Goal: Task Accomplishment & Management: Manage account settings

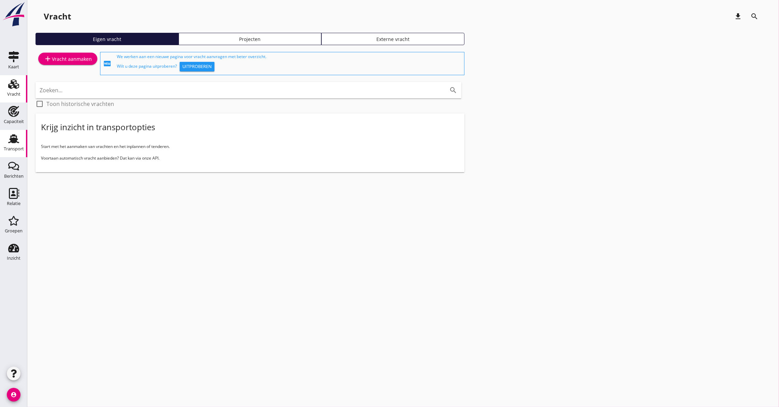
click at [6, 137] on div "Transport" at bounding box center [13, 138] width 16 height 11
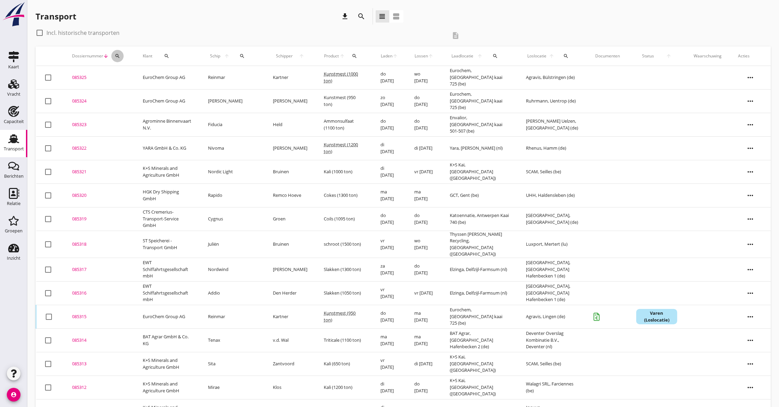
click at [118, 55] on icon "search" at bounding box center [117, 55] width 5 height 5
click at [130, 78] on input "Zoeken op dossiernummer..." at bounding box center [149, 75] width 71 height 11
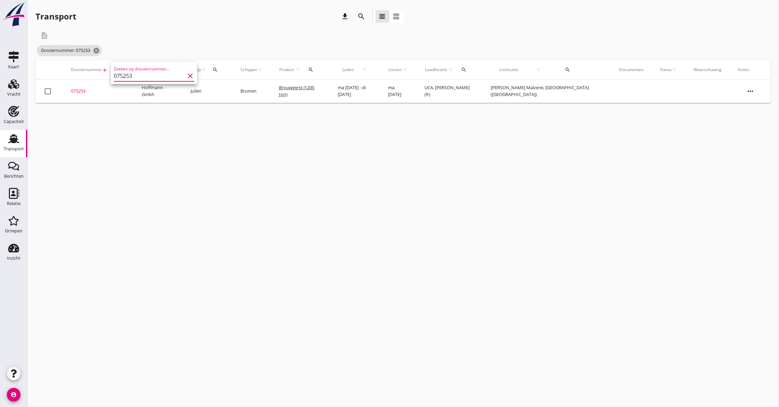
type input "075253"
click at [80, 87] on td "075253 upload_file Drop hier uw bestand om het aan het dossier toe te voegen" at bounding box center [98, 91] width 71 height 23
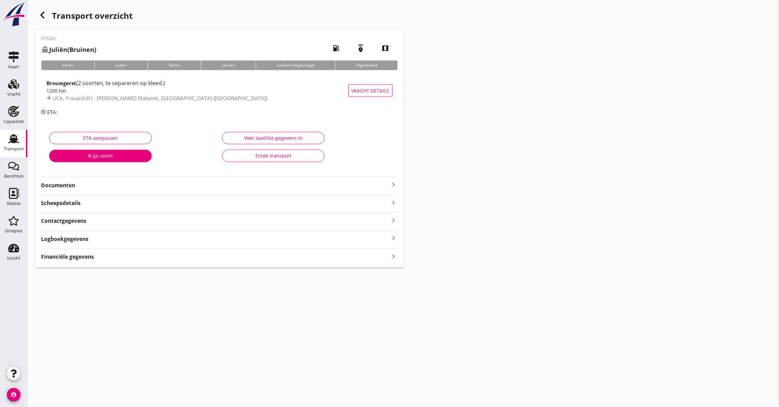
click at [43, 16] on icon "button" at bounding box center [42, 15] width 8 height 8
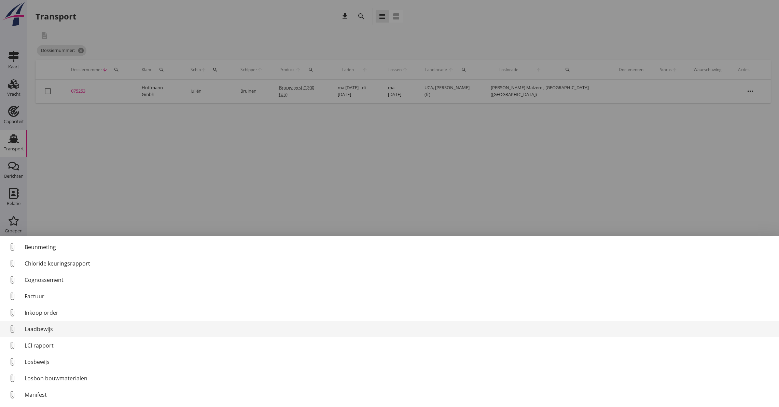
click at [44, 327] on div "Laadbewijs" at bounding box center [399, 329] width 749 height 8
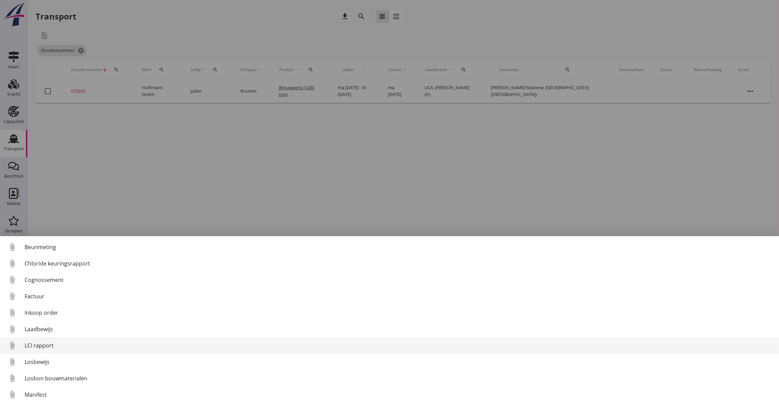
click at [38, 343] on div "LCI rapport" at bounding box center [399, 345] width 749 height 8
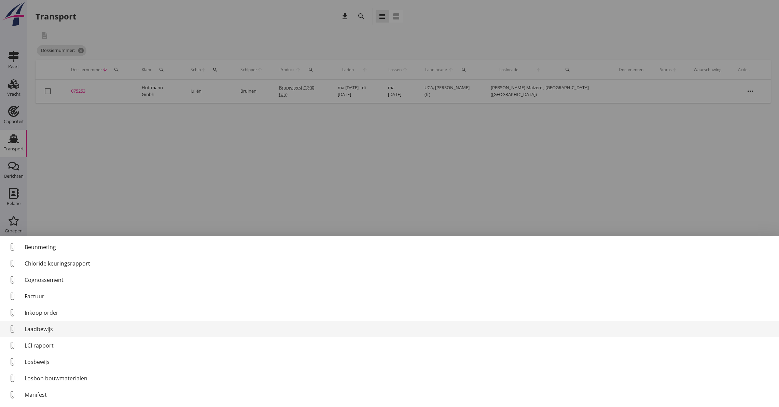
click at [36, 329] on div "Laadbewijs" at bounding box center [399, 329] width 749 height 8
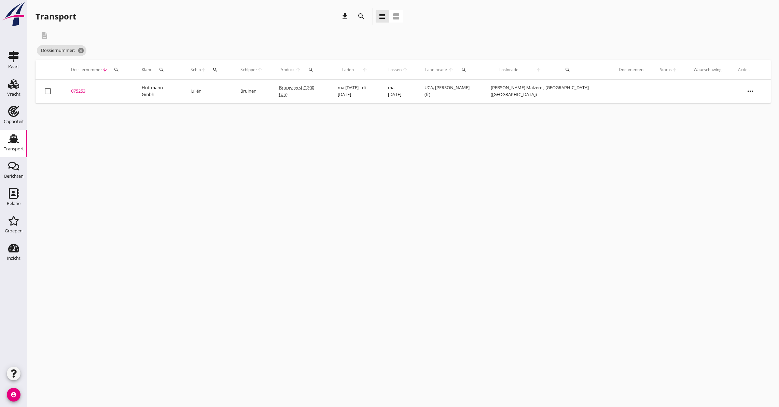
click at [74, 89] on div "075253" at bounding box center [98, 91] width 54 height 7
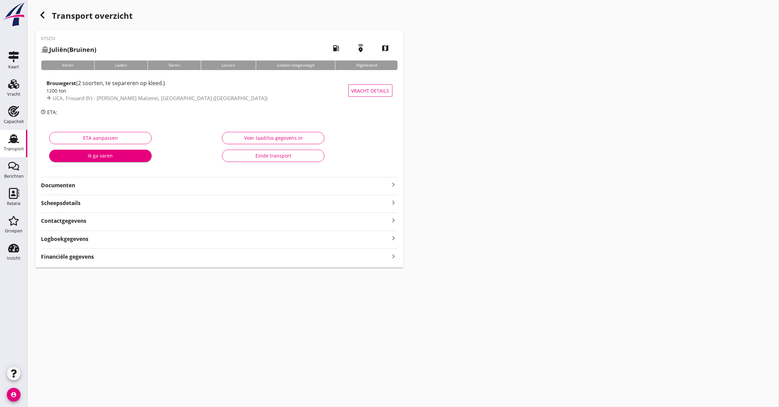
click at [146, 248] on div "075253 Juliën (Bruinen) local_gas_station emergency_share map Varen Laden [PERS…" at bounding box center [220, 148] width 368 height 237
click at [150, 243] on div "075253 Juliën (Bruinen) local_gas_station emergency_share map Varen Laden [PERS…" at bounding box center [220, 148] width 368 height 237
click at [394, 237] on icon "keyboard_arrow_right" at bounding box center [394, 238] width 8 height 9
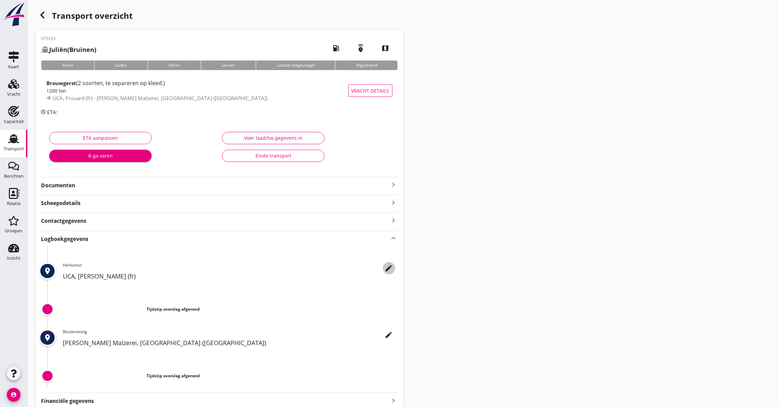
click at [388, 266] on icon "edit" at bounding box center [389, 268] width 8 height 8
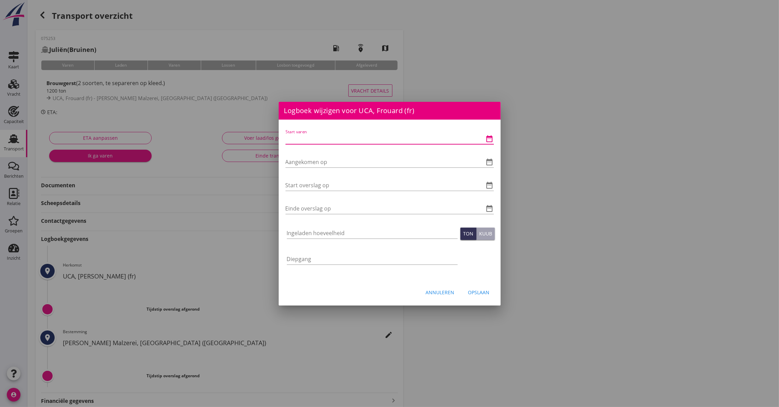
click at [313, 139] on input "Start varen" at bounding box center [380, 138] width 189 height 11
click at [312, 139] on input "Start varen" at bounding box center [380, 138] width 189 height 11
type input "[DATE] 13:00"
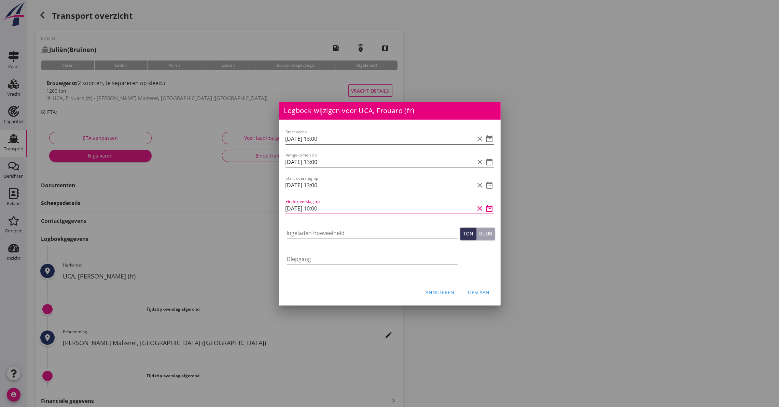
type input "[DATE] 10:00"
click at [306, 235] on input "Ingeladen hoeveelheid" at bounding box center [372, 232] width 171 height 11
click at [300, 234] on input "Ingeladen hoeveelheid" at bounding box center [372, 232] width 171 height 11
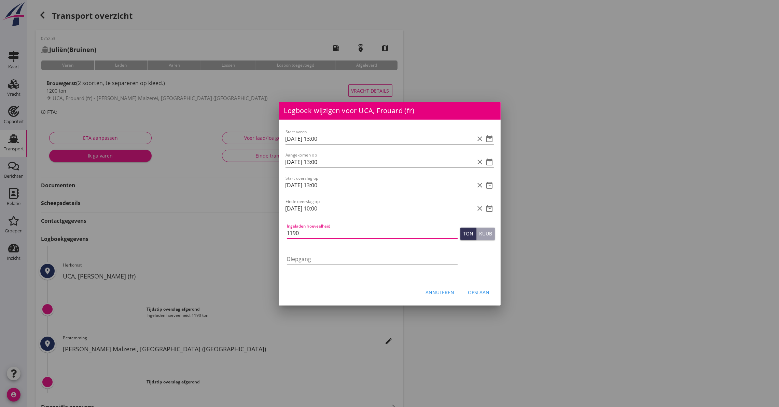
type input "1190"
click at [478, 292] on div "Opslaan" at bounding box center [479, 292] width 22 height 7
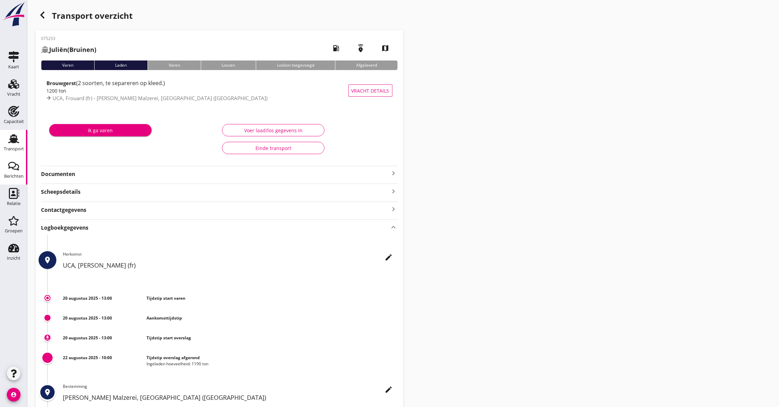
click at [12, 163] on icon "Berichten" at bounding box center [13, 166] width 11 height 11
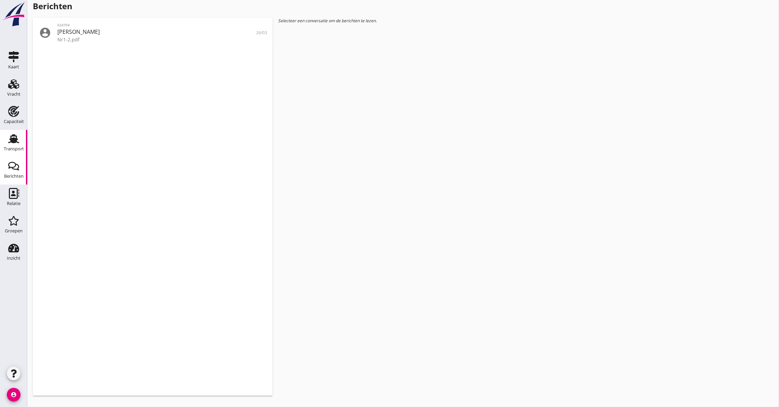
click at [13, 141] on use at bounding box center [13, 138] width 11 height 9
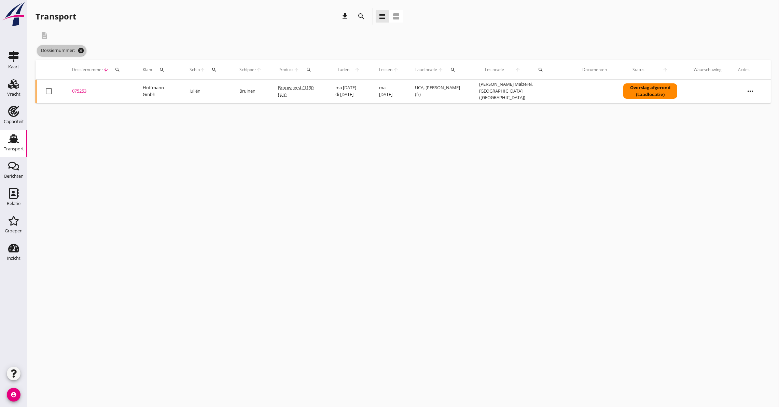
click at [83, 48] on icon "cancel" at bounding box center [81, 50] width 7 height 7
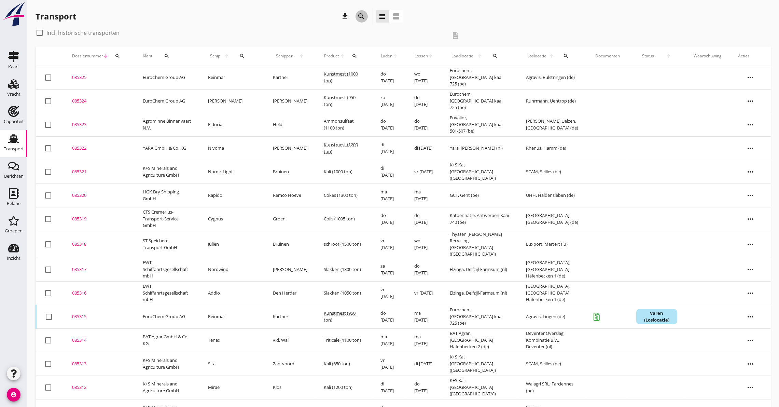
click at [360, 14] on icon "search" at bounding box center [362, 16] width 8 height 8
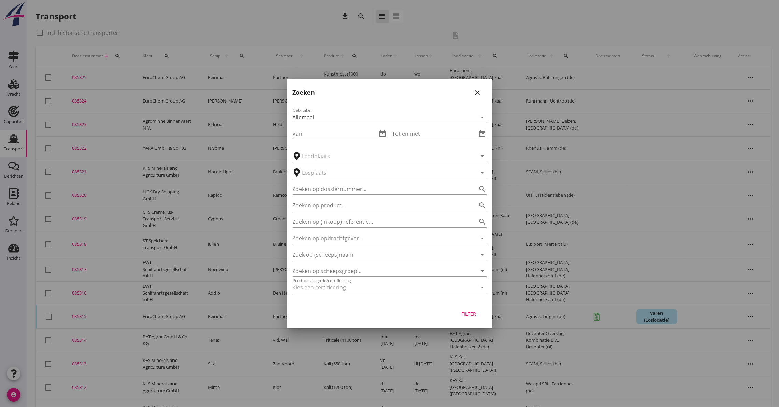
click at [383, 133] on icon "date_range" at bounding box center [383, 133] width 8 height 8
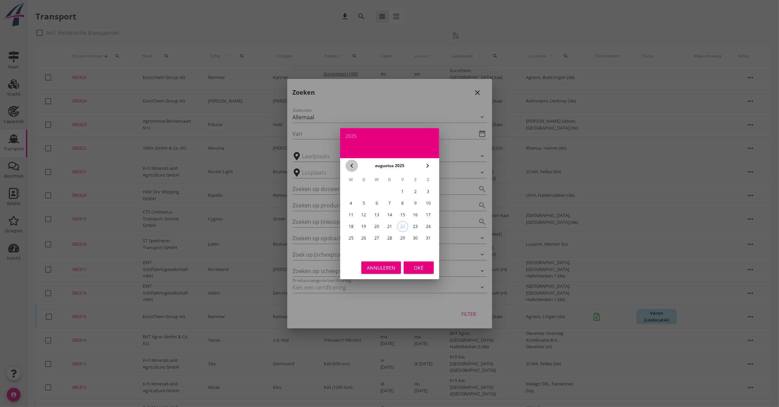
click at [351, 164] on icon "chevron_left" at bounding box center [352, 166] width 8 height 8
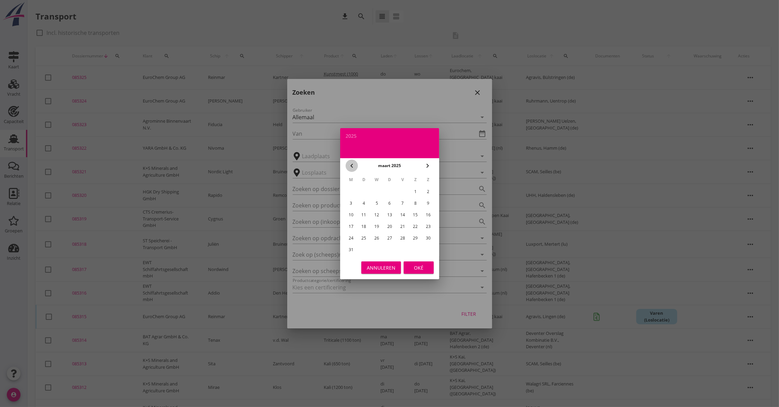
click at [351, 164] on icon "chevron_left" at bounding box center [352, 166] width 8 height 8
click at [369, 188] on td at bounding box center [364, 191] width 12 height 11
click at [371, 190] on div "1" at bounding box center [376, 191] width 11 height 11
type input "[DATE]"
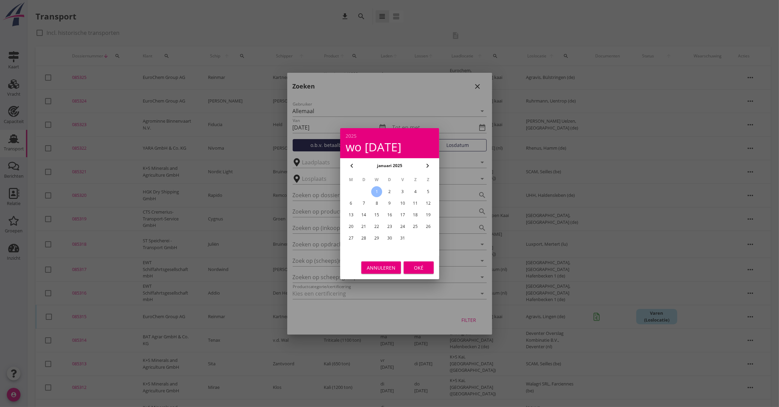
drag, startPoint x: 412, startPoint y: 280, endPoint x: 417, endPoint y: 271, distance: 10.6
click at [411, 280] on div at bounding box center [389, 203] width 779 height 407
click at [417, 271] on button "Oké" at bounding box center [419, 267] width 30 height 12
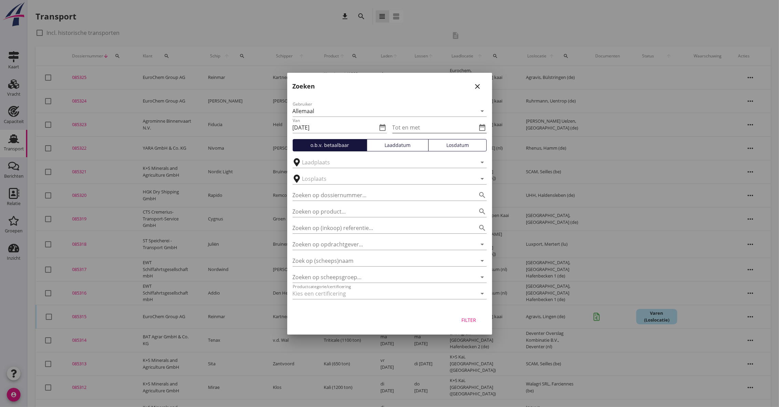
click at [485, 127] on icon "date_range" at bounding box center [483, 127] width 8 height 8
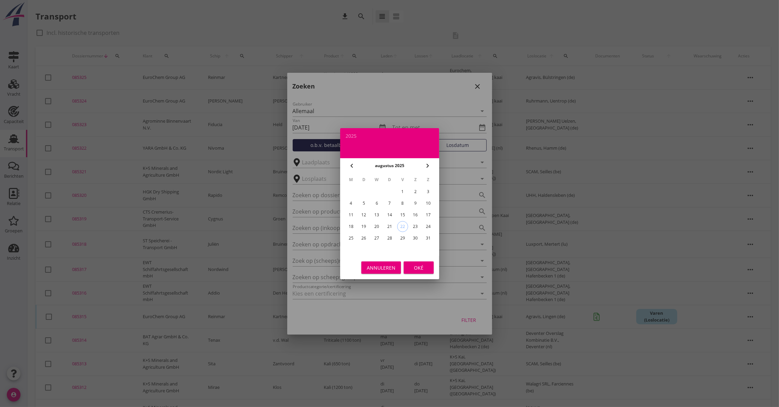
click at [348, 166] on icon "chevron_left" at bounding box center [352, 166] width 8 height 8
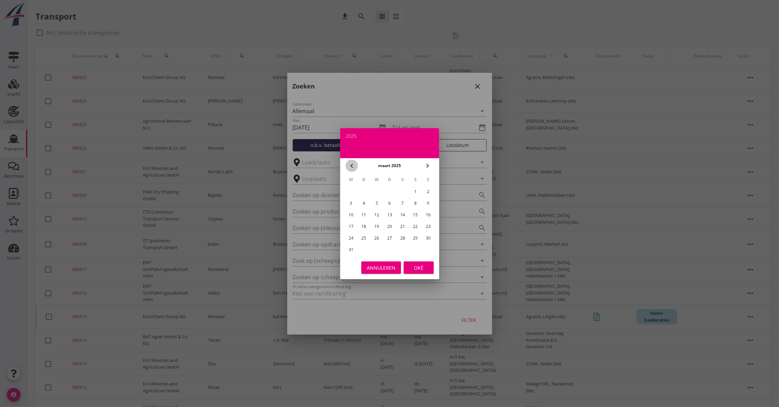
click at [348, 166] on icon "chevron_left" at bounding box center [352, 166] width 8 height 8
click at [416, 191] on div "1" at bounding box center [415, 191] width 11 height 11
type input "[DATE]"
click at [418, 265] on div "Oké" at bounding box center [418, 267] width 19 height 7
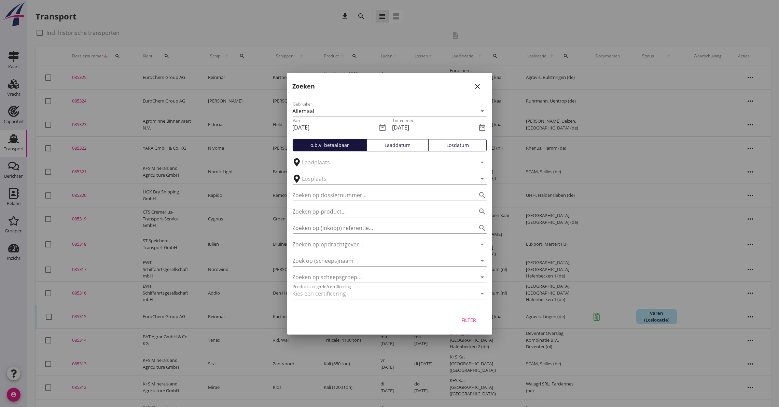
click at [483, 210] on icon "search" at bounding box center [483, 211] width 8 height 8
click at [455, 290] on div at bounding box center [380, 293] width 175 height 11
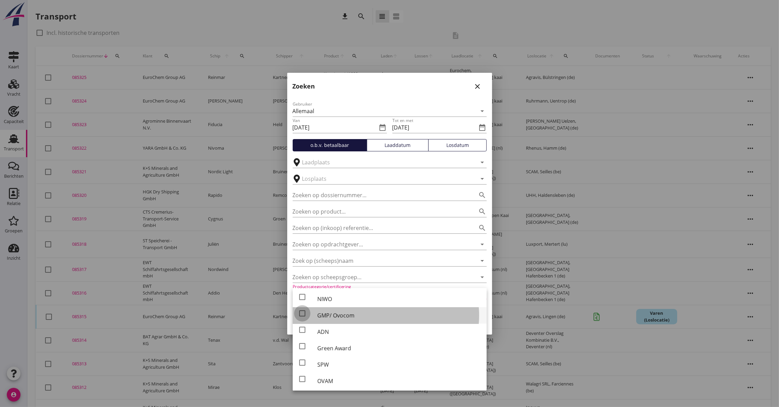
click at [296, 315] on div at bounding box center [302, 313] width 12 height 12
checkbox input "true"
click at [448, 272] on div at bounding box center [380, 277] width 175 height 11
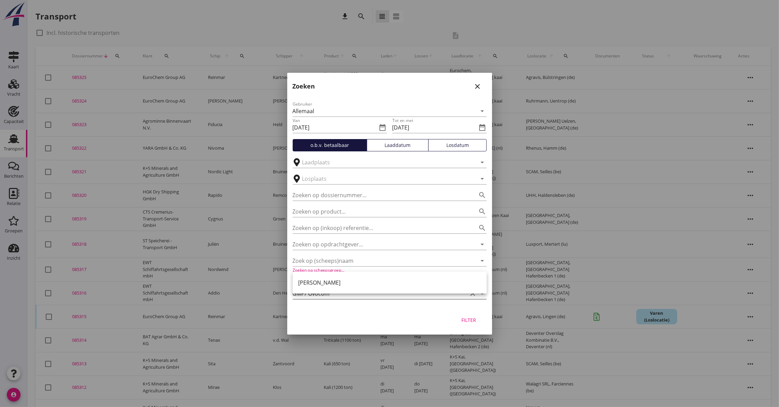
click at [401, 296] on div "GMP/ Ovocom" at bounding box center [380, 293] width 175 height 11
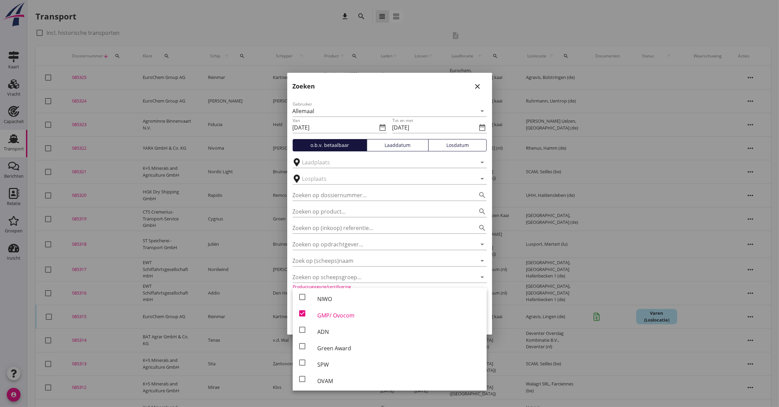
click at [507, 291] on div at bounding box center [389, 203] width 779 height 407
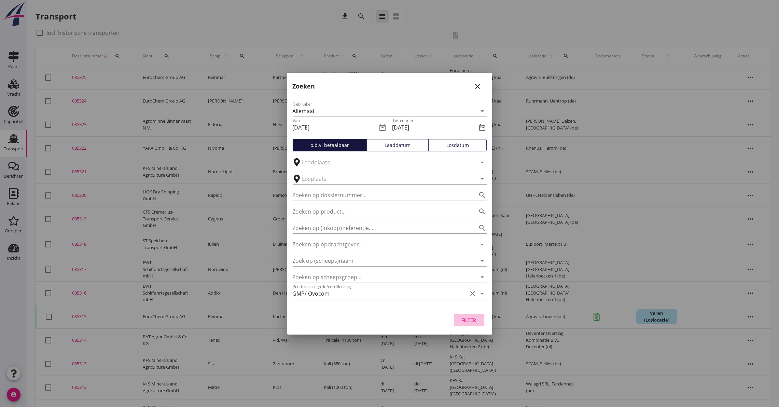
click at [466, 318] on div "Filter" at bounding box center [468, 319] width 19 height 7
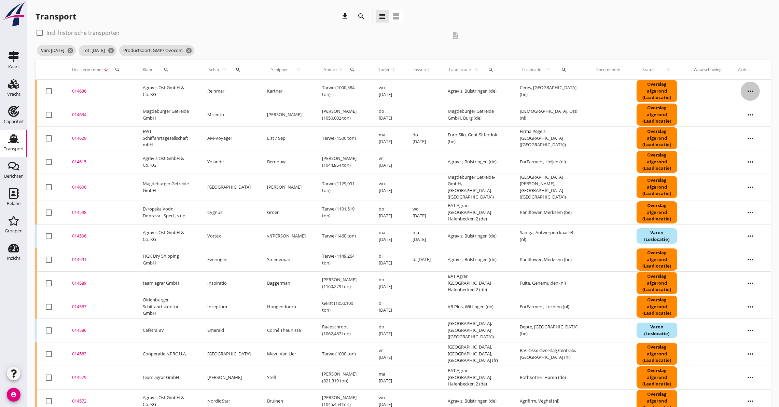
click at [753, 91] on icon "more_horiz" at bounding box center [750, 91] width 19 height 19
click at [78, 88] on div "014636" at bounding box center [99, 91] width 54 height 7
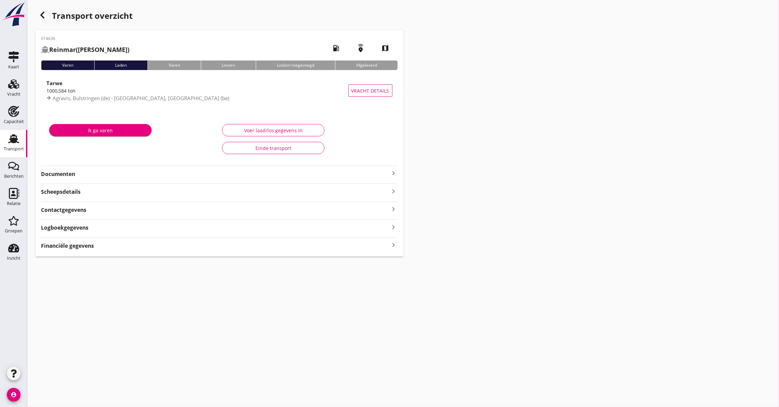
click at [100, 228] on div "Logboekgegevens keyboard_arrow_right" at bounding box center [219, 226] width 357 height 9
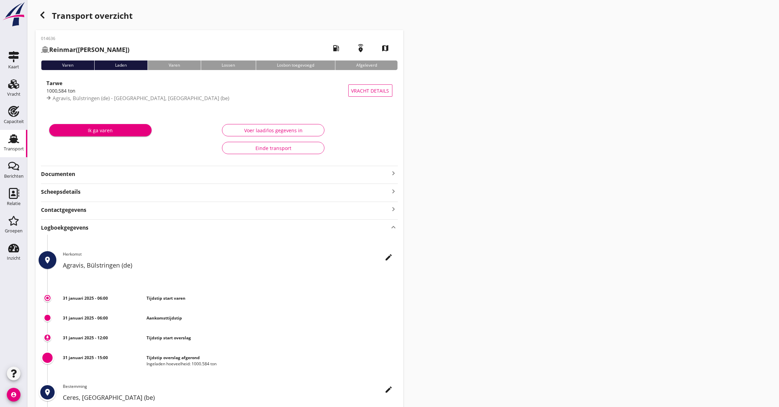
click at [100, 192] on div "Scheepsdetails keyboard_arrow_right" at bounding box center [219, 190] width 357 height 9
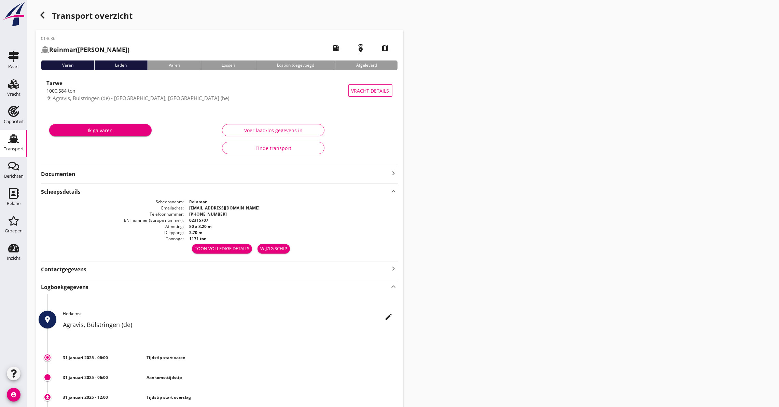
click at [99, 176] on strong "Documenten" at bounding box center [215, 174] width 349 height 8
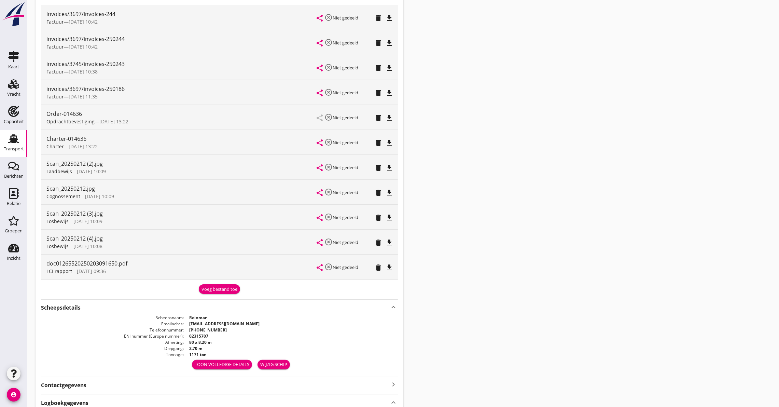
scroll to position [205, 0]
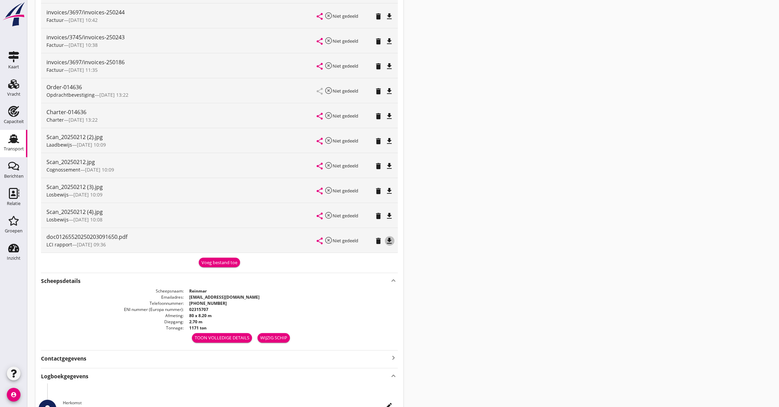
click at [391, 239] on icon "file_download" at bounding box center [390, 241] width 8 height 8
click at [388, 114] on icon "file_download" at bounding box center [390, 116] width 8 height 8
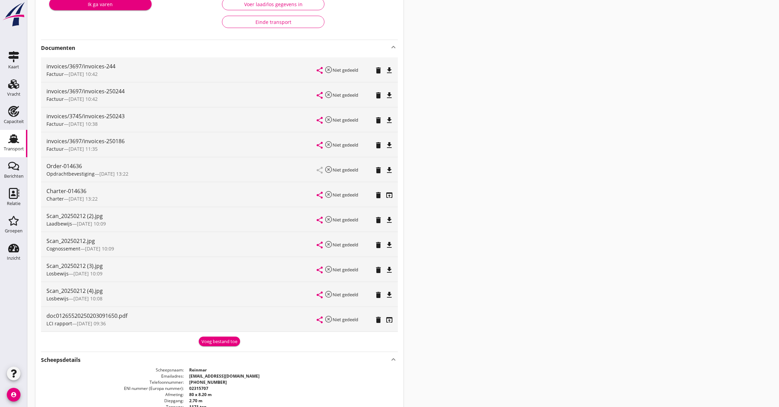
scroll to position [0, 0]
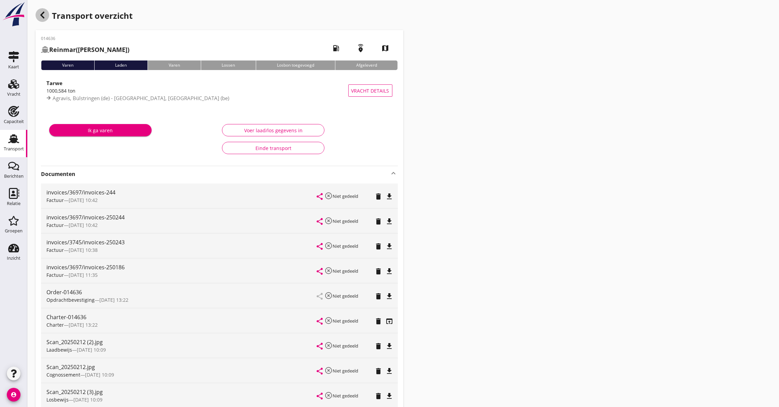
click at [42, 15] on use "button" at bounding box center [42, 15] width 4 height 7
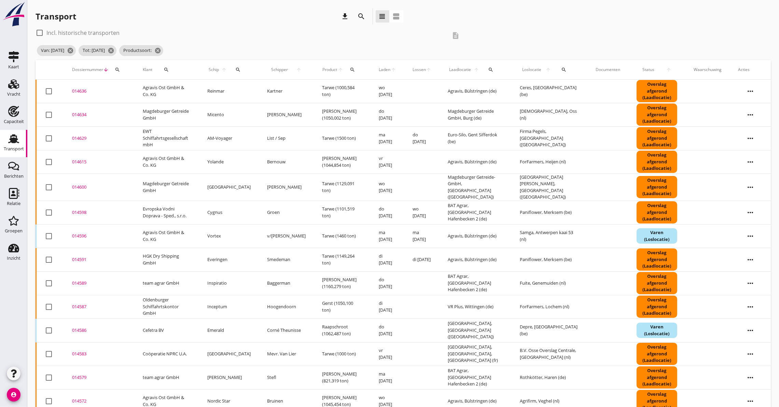
click at [80, 115] on div "014634" at bounding box center [99, 114] width 54 height 7
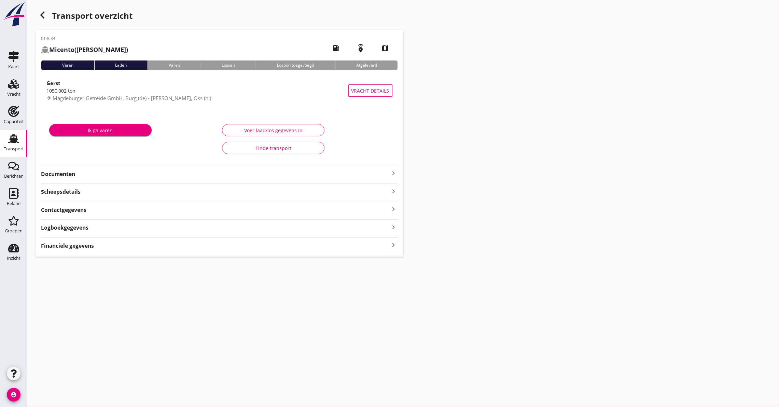
click at [85, 175] on strong "Documenten" at bounding box center [215, 174] width 349 height 8
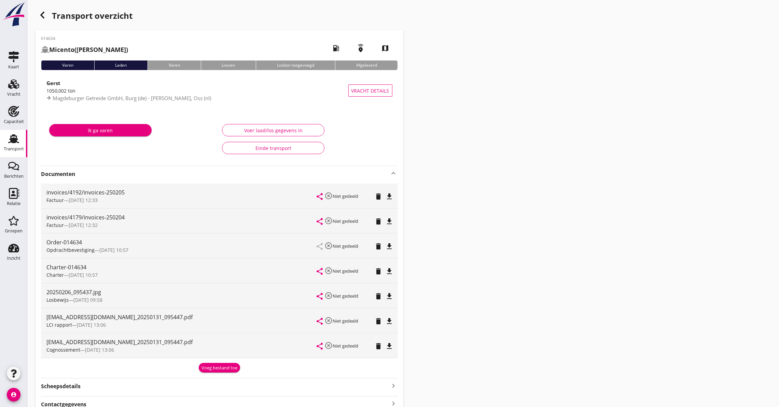
click at [389, 267] on icon "file_download" at bounding box center [390, 271] width 8 height 8
click at [391, 319] on icon "file_download" at bounding box center [390, 321] width 8 height 8
click at [43, 13] on use "button" at bounding box center [42, 15] width 4 height 7
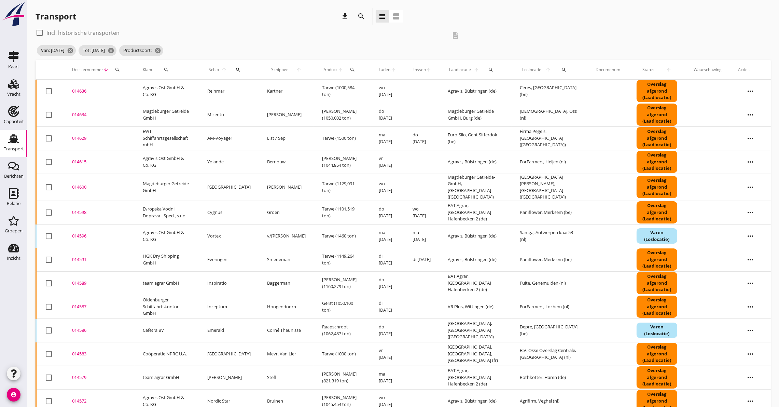
click at [82, 136] on div "014629" at bounding box center [99, 138] width 54 height 7
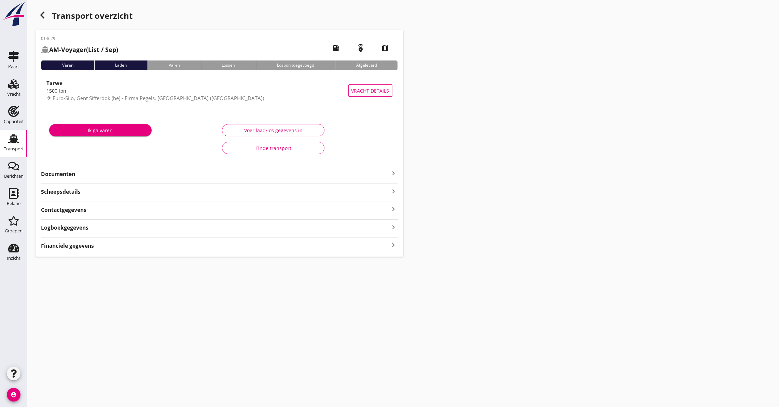
click at [83, 167] on div "Documenten keyboard_arrow_right" at bounding box center [219, 172] width 357 height 12
click at [80, 174] on strong "Documenten" at bounding box center [215, 174] width 349 height 8
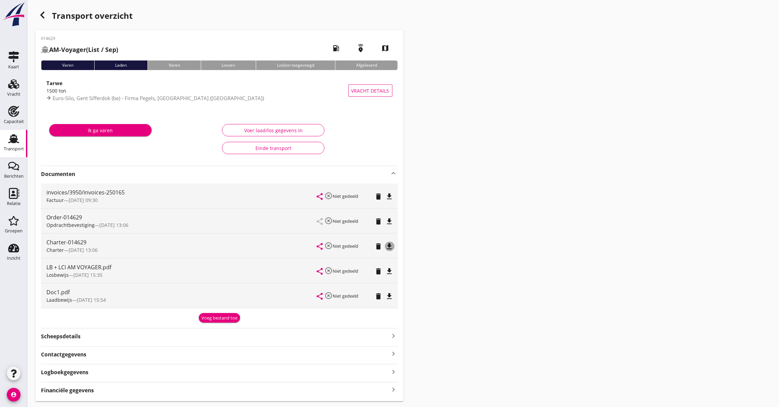
click at [392, 244] on icon "file_download" at bounding box center [390, 246] width 8 height 8
click at [390, 271] on icon "file_download" at bounding box center [390, 271] width 8 height 8
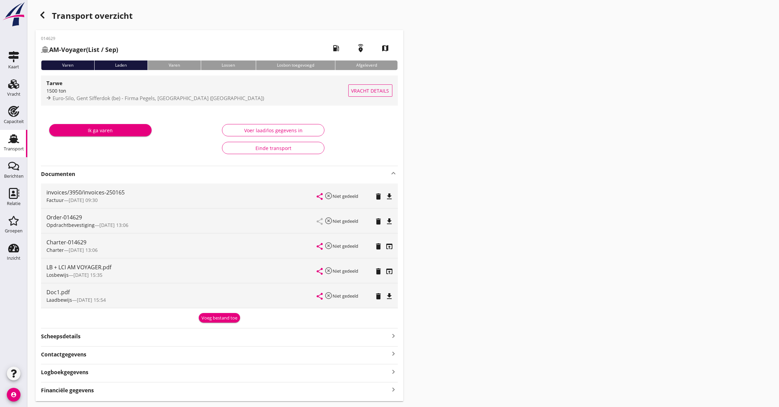
click at [83, 95] on span "Euro-Silo, Gent Sifferdok (be) - Firma Pegels, [GEOGRAPHIC_DATA] ([GEOGRAPHIC_D…" at bounding box center [158, 98] width 211 height 7
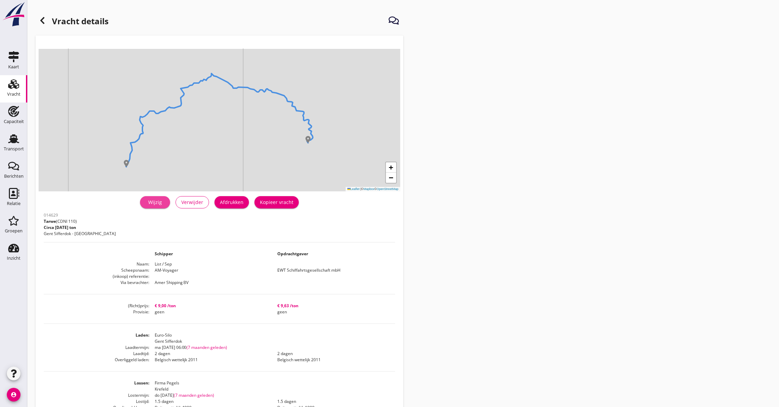
click at [160, 199] on div "Wijzig" at bounding box center [154, 201] width 19 height 7
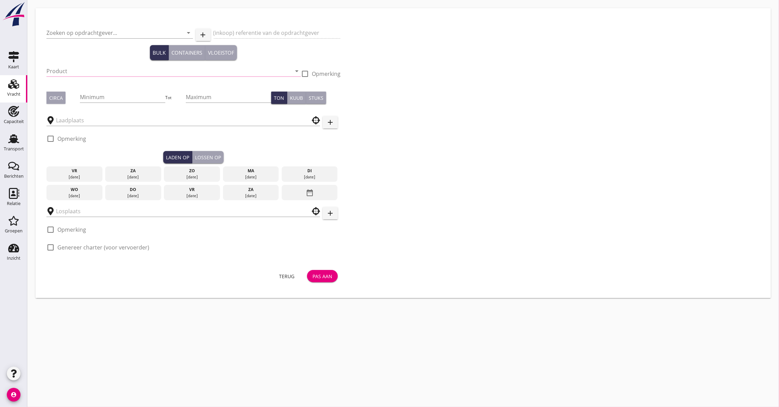
type input "EWT Schiffahrtsgesellschaft mbH"
type input "Tarwe (110)"
type input "1500"
type input "Euro-Silo"
type input "Firma Pegels"
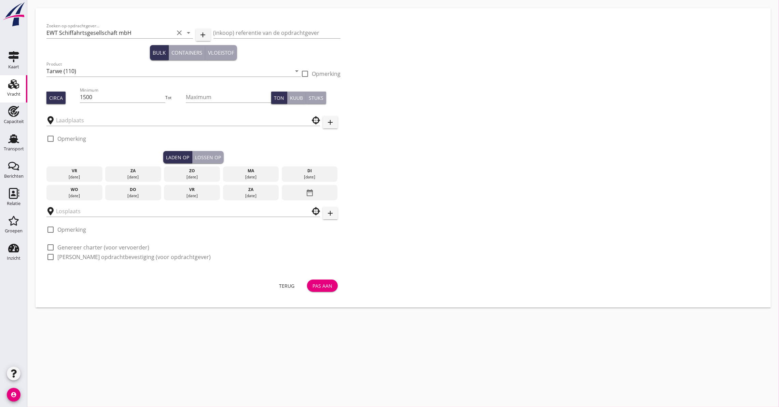
checkbox input "true"
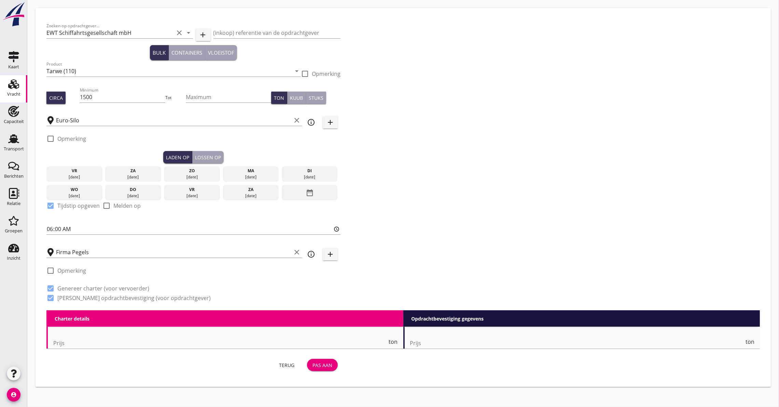
type input "9"
radio input "false"
checkbox input "true"
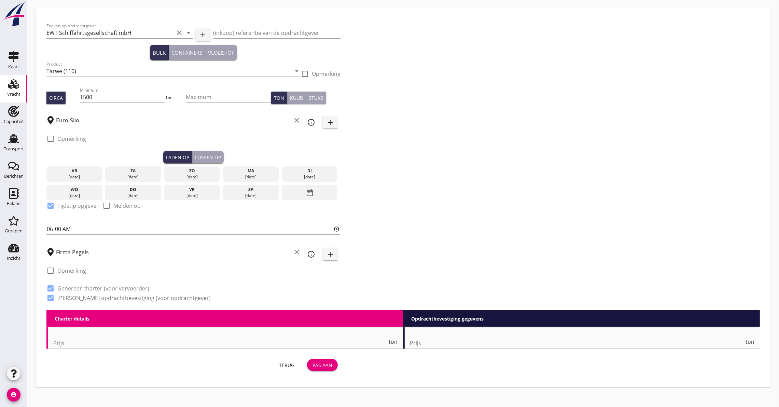
checkbox input "true"
type input "2"
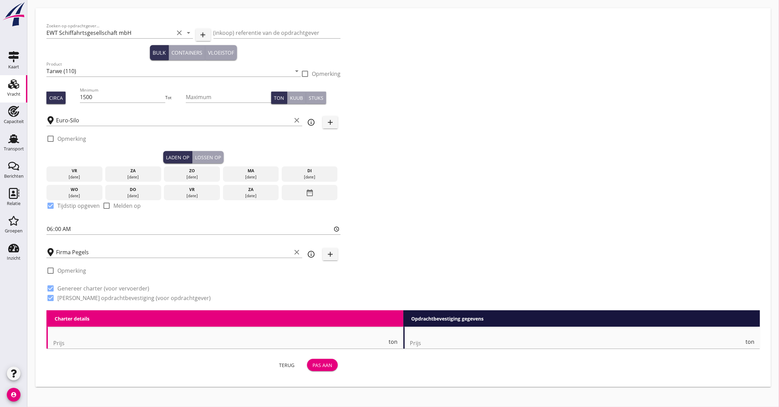
type input "1.5"
type input "0"
type input "9.625"
radio input "false"
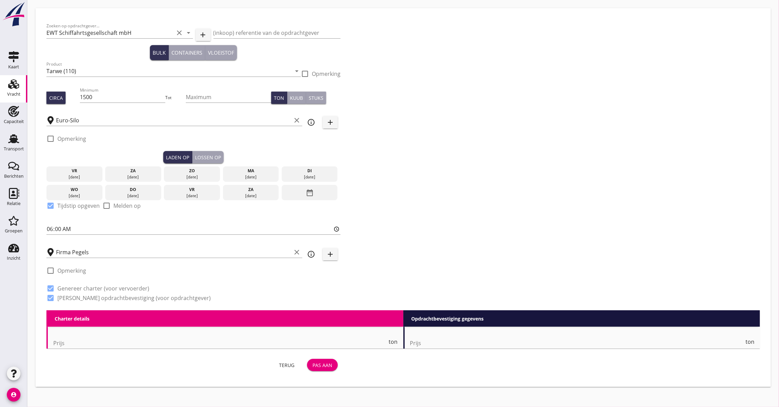
checkbox input "true"
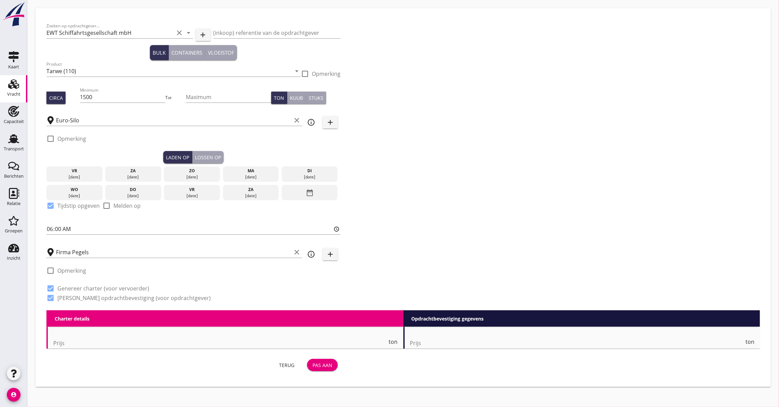
checkbox input "true"
type input "2"
type input "1.5"
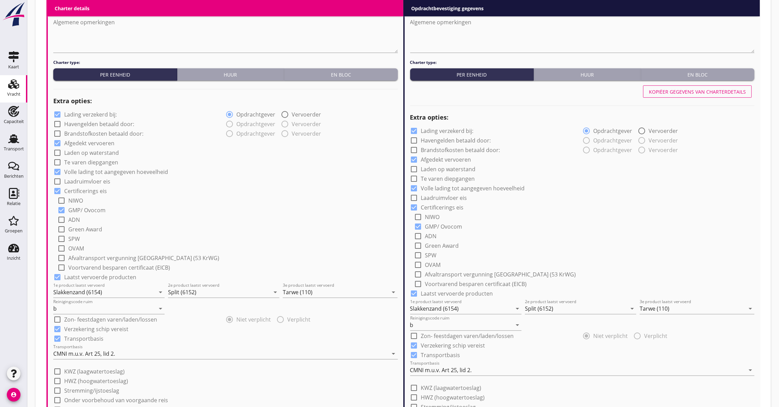
scroll to position [410, 0]
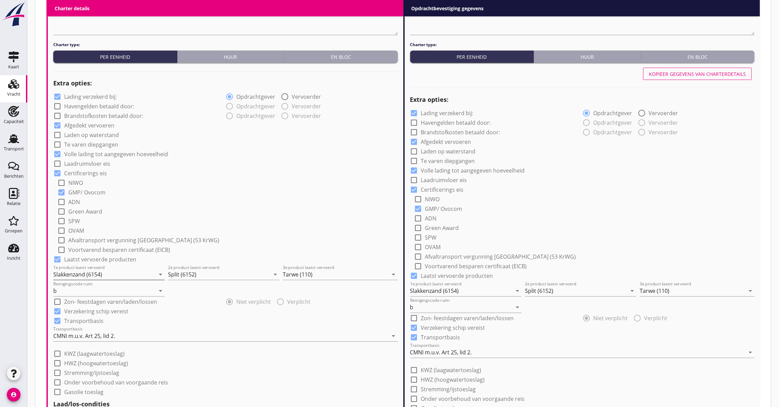
click at [100, 277] on input "Slakkenzand (6154)" at bounding box center [104, 274] width 102 height 11
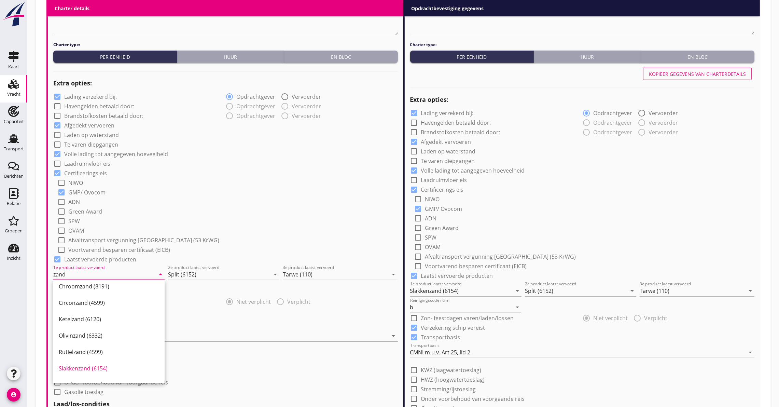
scroll to position [102, 0]
click at [97, 368] on div "Zand (6120)" at bounding box center [109, 369] width 100 height 8
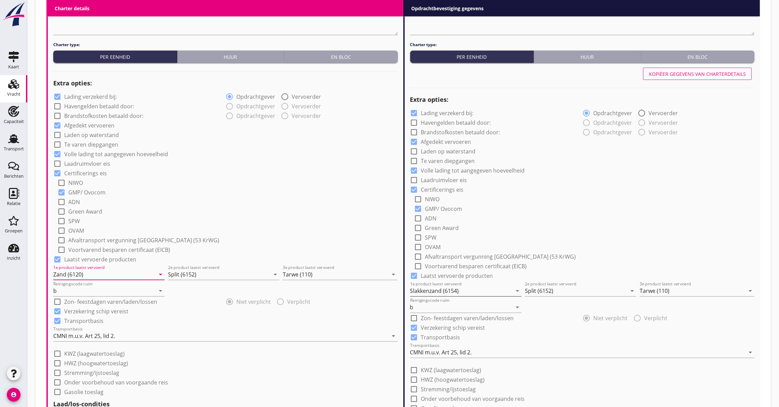
type input "Zand (6120)"
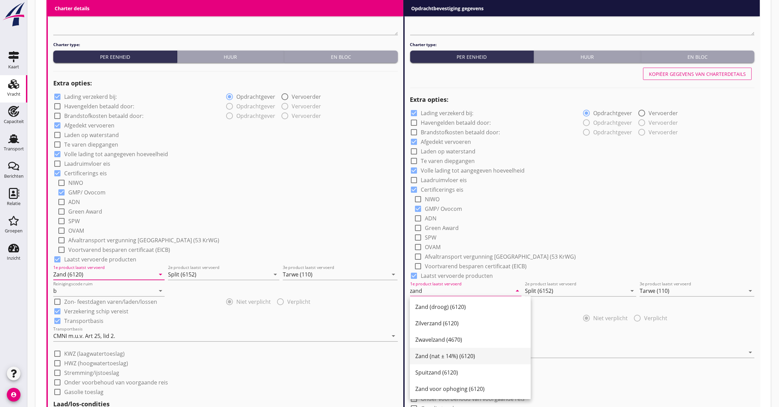
scroll to position [179, 0]
click at [443, 312] on div "Zand (6120)" at bounding box center [470, 308] width 110 height 16
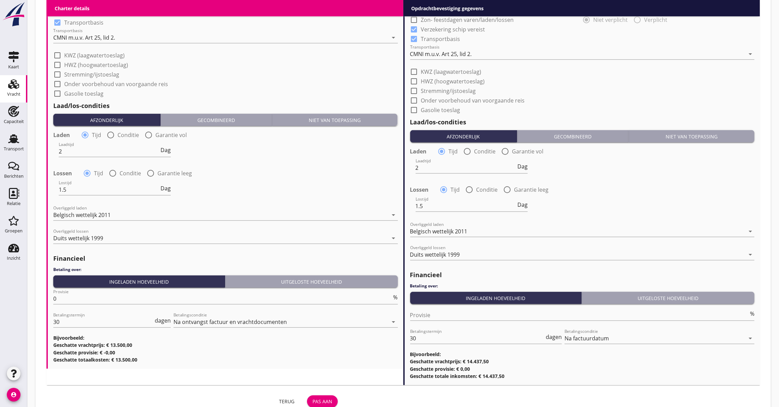
scroll to position [732, 0]
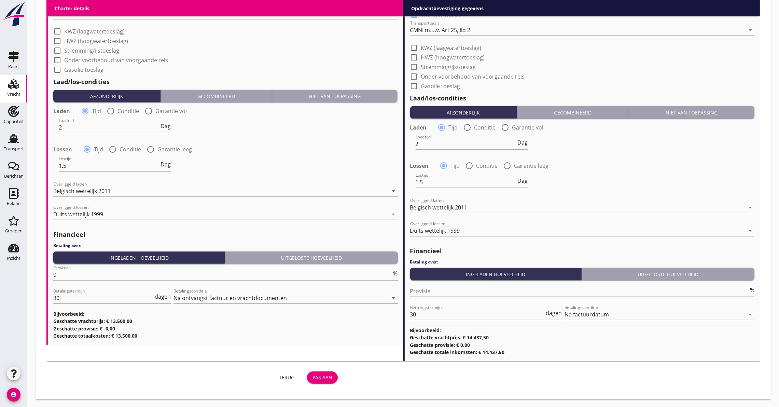
type input "Zand (6120)"
click at [312, 375] on button "Pas aan" at bounding box center [322, 377] width 31 height 12
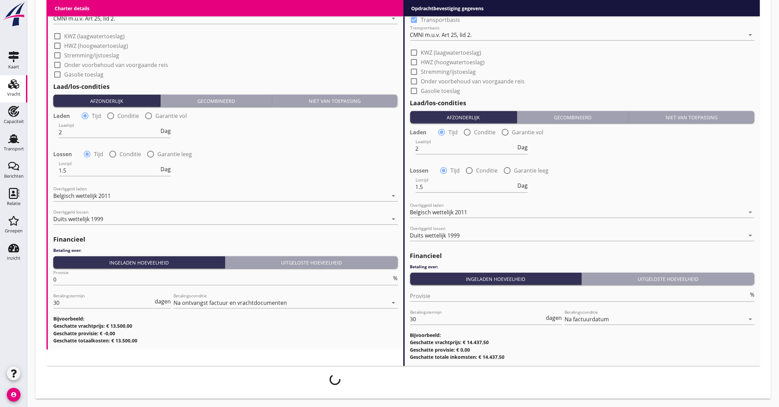
scroll to position [726, 0]
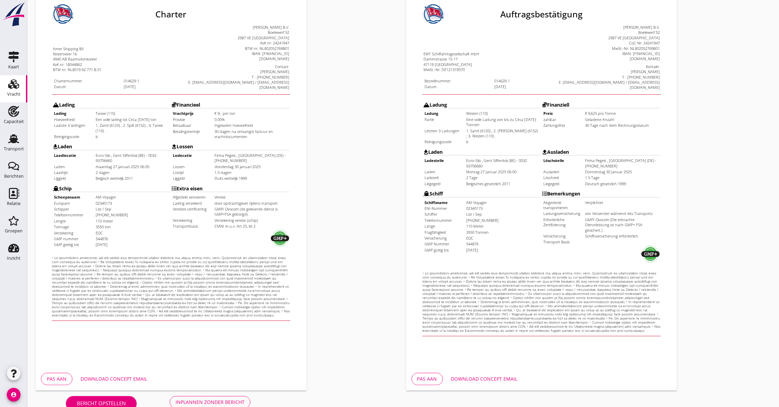
scroll to position [99, 0]
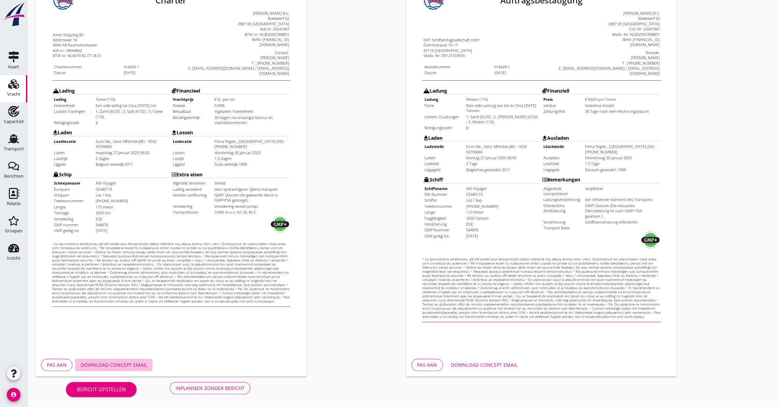
click at [130, 362] on div "Download concept email" at bounding box center [114, 364] width 67 height 7
click at [205, 385] on div "Inplannen zonder bericht" at bounding box center [210, 387] width 69 height 7
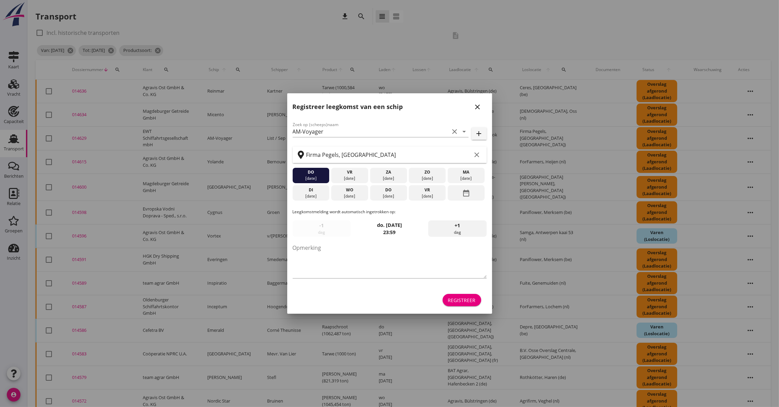
click at [476, 109] on icon "close" at bounding box center [478, 107] width 8 height 8
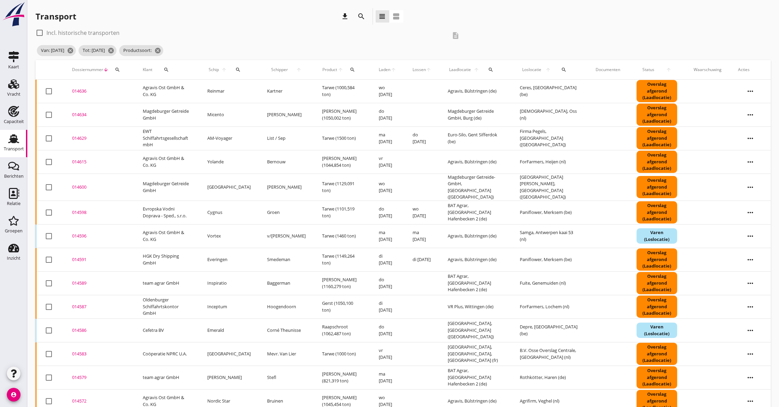
click at [80, 137] on div "014629" at bounding box center [99, 138] width 54 height 7
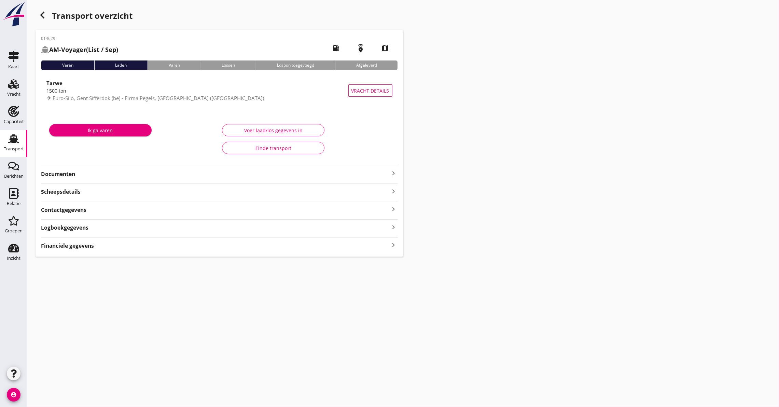
click at [68, 174] on strong "Documenten" at bounding box center [215, 174] width 349 height 8
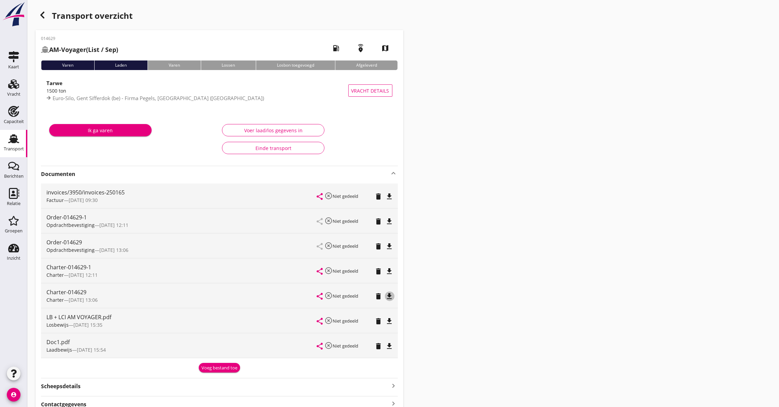
click at [388, 294] on icon "file_download" at bounding box center [390, 296] width 8 height 8
click at [378, 296] on icon "delete" at bounding box center [379, 296] width 8 height 8
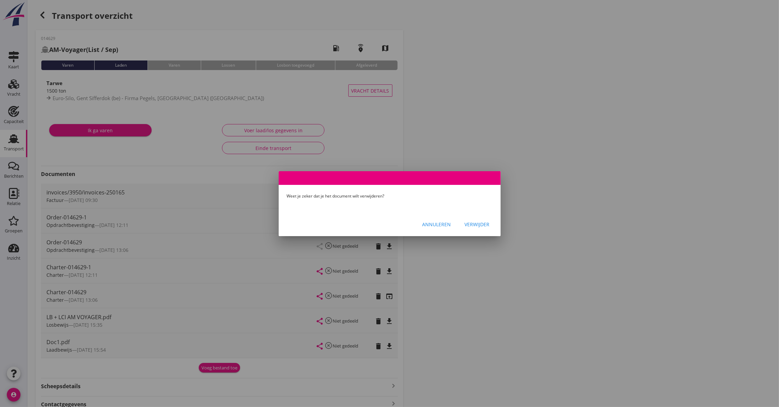
click at [477, 225] on div "Verwijder" at bounding box center [477, 224] width 25 height 7
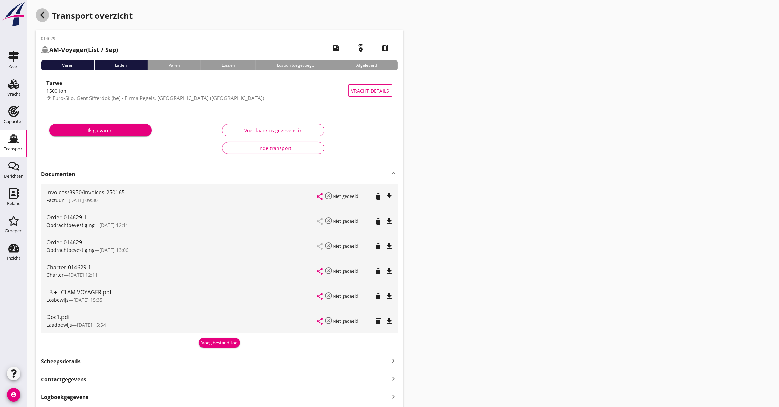
click at [36, 15] on div "button" at bounding box center [43, 15] width 14 height 14
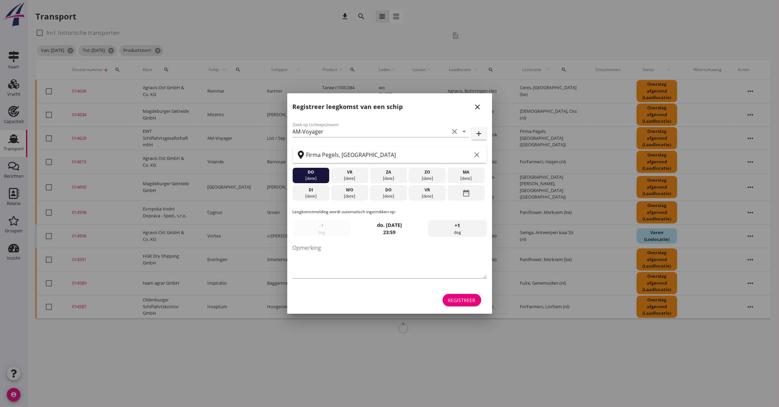
click at [477, 105] on icon "close" at bounding box center [478, 107] width 8 height 8
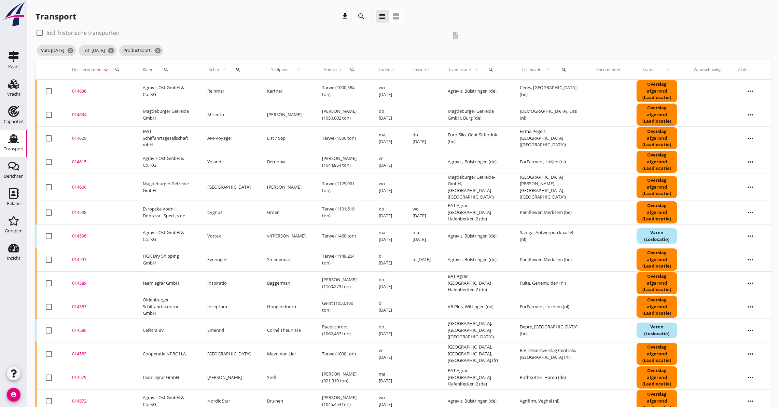
click at [77, 162] on div "014615" at bounding box center [99, 161] width 54 height 7
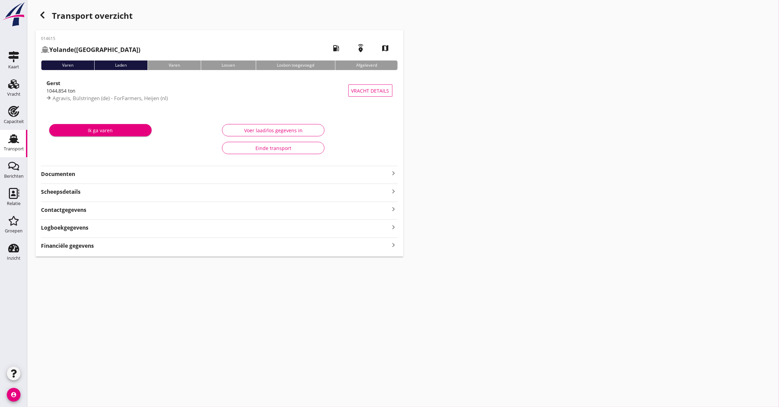
click at [80, 171] on strong "Documenten" at bounding box center [215, 174] width 349 height 8
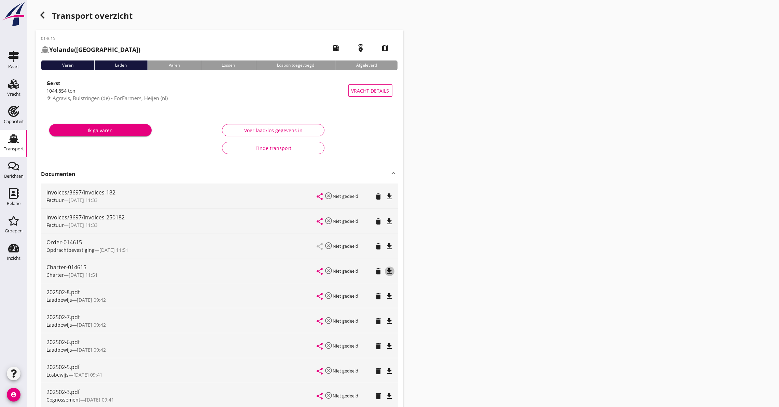
click at [388, 270] on icon "file_download" at bounding box center [390, 271] width 8 height 8
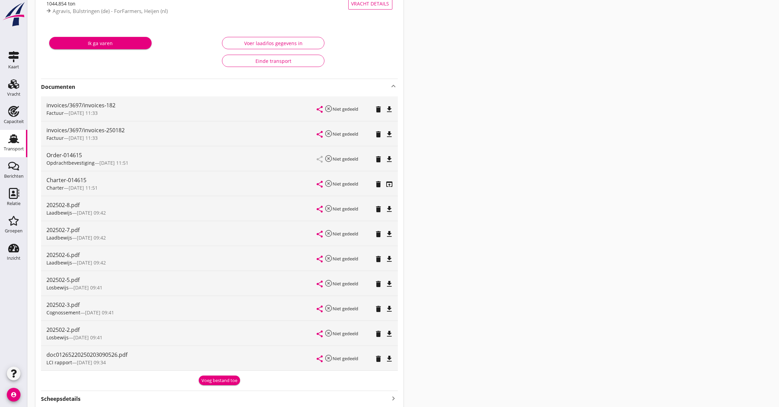
scroll to position [102, 0]
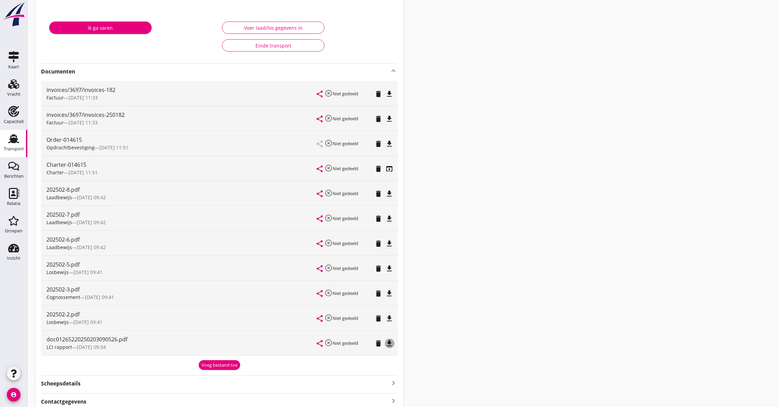
click at [388, 344] on icon "file_download" at bounding box center [390, 343] width 8 height 8
click at [9, 138] on icon "Transport" at bounding box center [13, 138] width 11 height 11
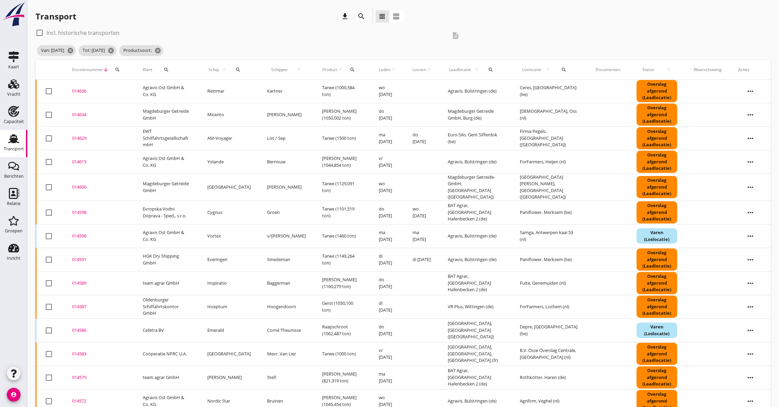
click at [78, 185] on div "014600" at bounding box center [99, 187] width 54 height 7
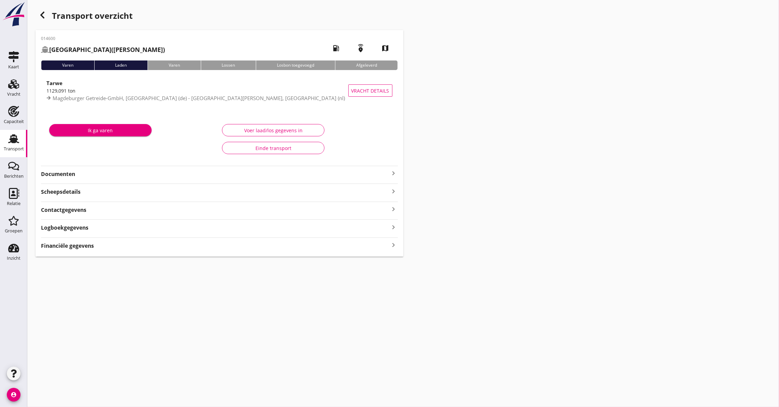
click at [63, 171] on strong "Documenten" at bounding box center [215, 174] width 349 height 8
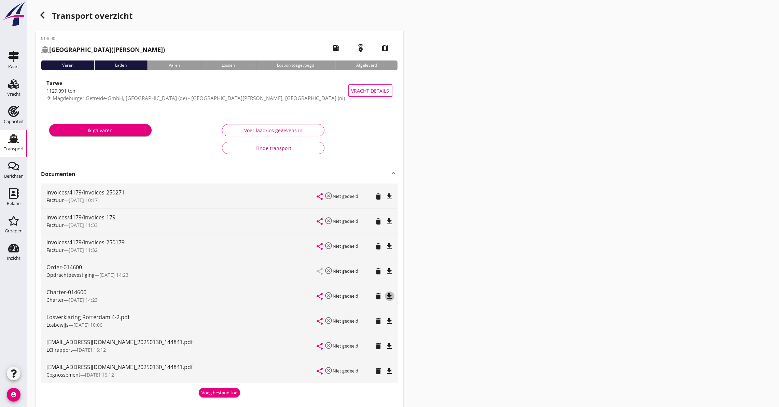
click at [390, 296] on icon "file_download" at bounding box center [390, 296] width 8 height 8
click at [390, 345] on icon "file_download" at bounding box center [390, 346] width 8 height 8
click at [43, 15] on icon "button" at bounding box center [42, 15] width 8 height 8
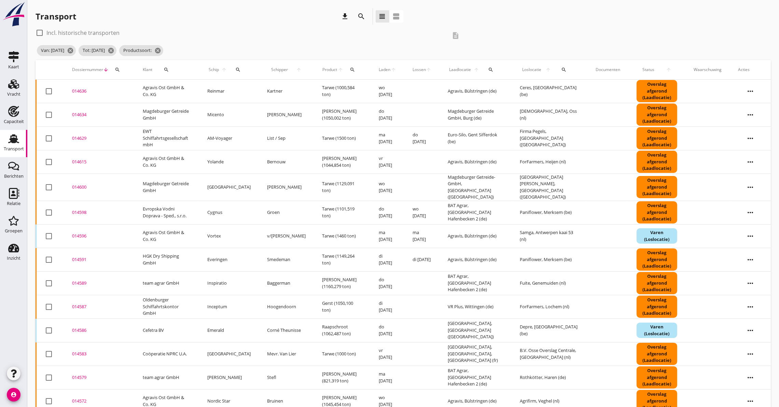
click at [75, 209] on div "014598" at bounding box center [99, 212] width 54 height 7
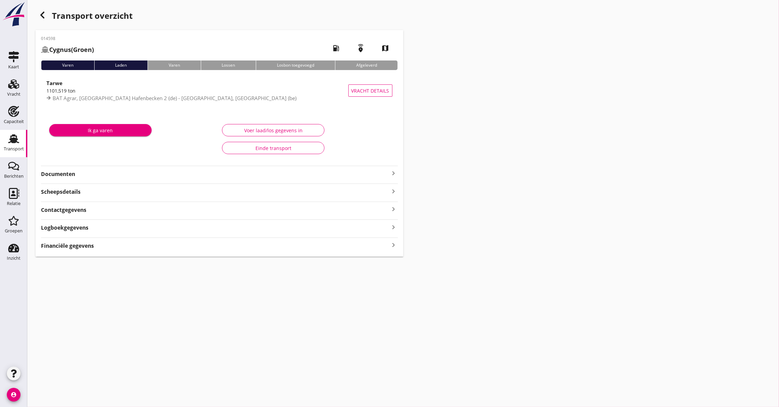
click at [123, 173] on strong "Documenten" at bounding box center [215, 174] width 349 height 8
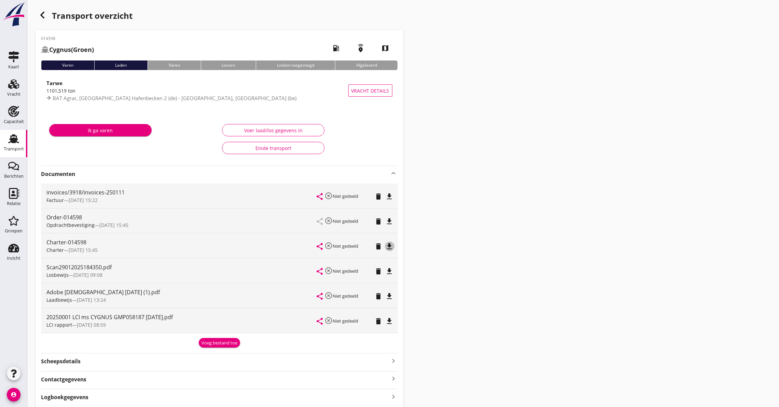
click at [390, 247] on icon "file_download" at bounding box center [390, 246] width 8 height 8
click at [97, 324] on span "[DATE] 08:59" at bounding box center [91, 324] width 29 height 6
click at [392, 319] on icon "file_download" at bounding box center [390, 321] width 8 height 8
click at [41, 13] on icon "button" at bounding box center [42, 15] width 8 height 8
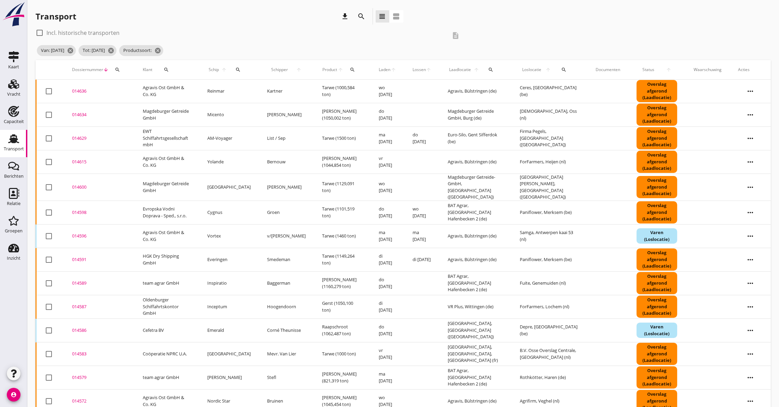
click at [83, 233] on div "014596" at bounding box center [99, 236] width 54 height 7
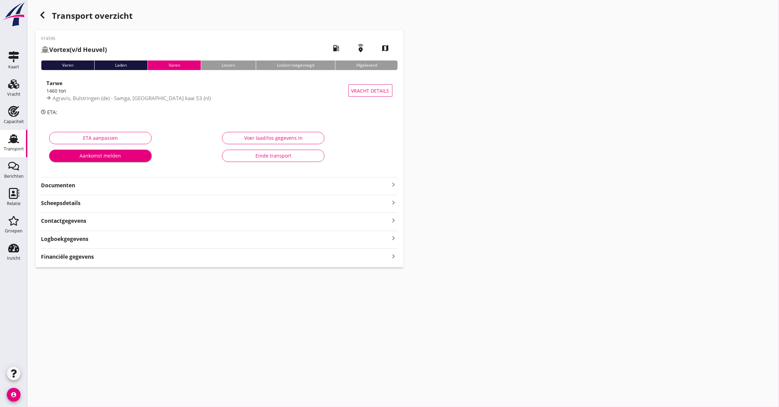
click at [82, 186] on strong "Documenten" at bounding box center [215, 185] width 349 height 8
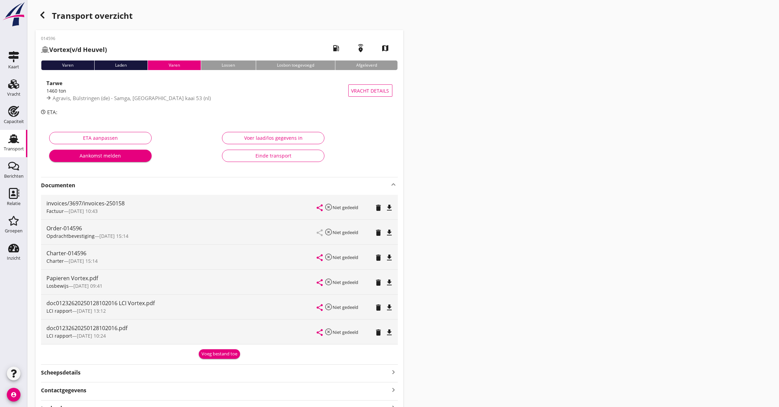
click at [388, 255] on icon "file_download" at bounding box center [390, 257] width 8 height 8
click at [92, 310] on span "[DATE] 13:12" at bounding box center [91, 310] width 29 height 6
click at [390, 307] on icon "file_download" at bounding box center [390, 307] width 8 height 8
click at [48, 16] on div "button" at bounding box center [43, 15] width 14 height 14
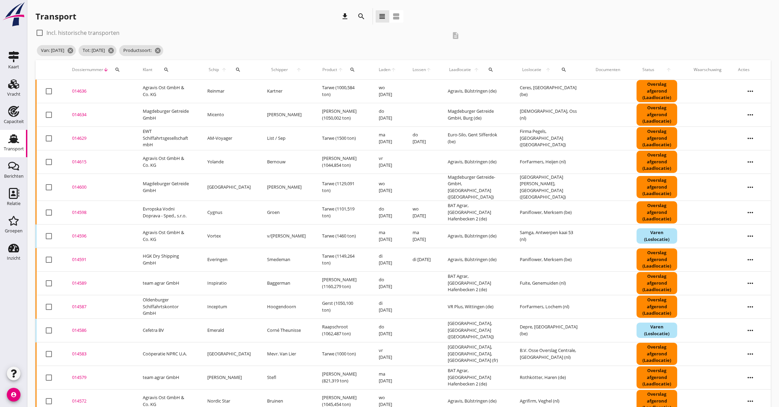
click at [90, 259] on div "014591" at bounding box center [99, 259] width 54 height 7
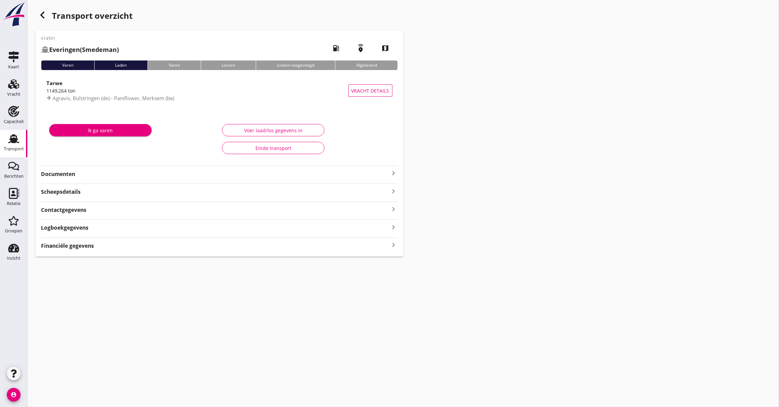
click at [63, 171] on strong "Documenten" at bounding box center [215, 174] width 349 height 8
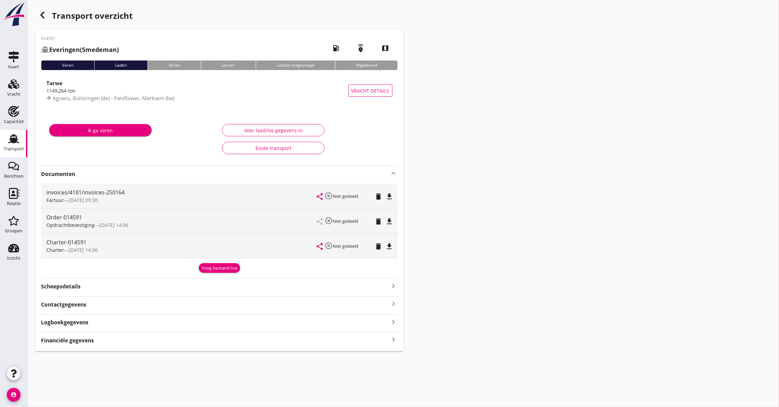
click at [390, 249] on icon "file_download" at bounding box center [390, 246] width 8 height 8
click at [42, 15] on icon "button" at bounding box center [42, 15] width 8 height 8
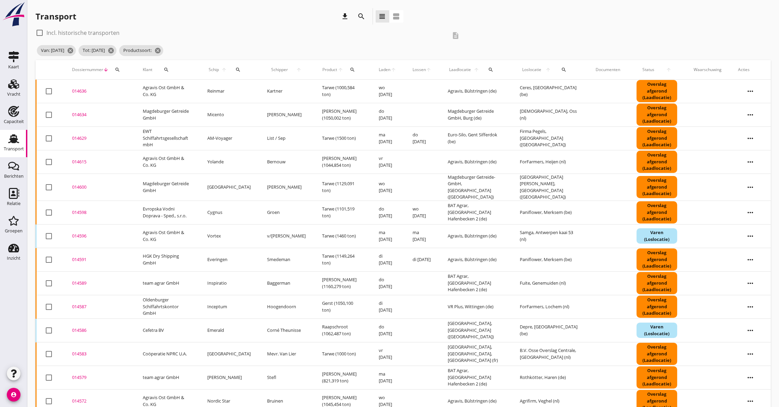
click at [77, 280] on div "014589" at bounding box center [99, 283] width 54 height 7
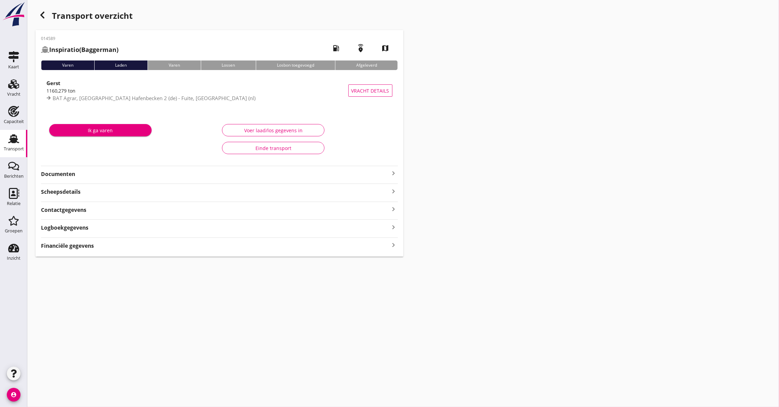
click at [75, 174] on strong "Documenten" at bounding box center [215, 174] width 349 height 8
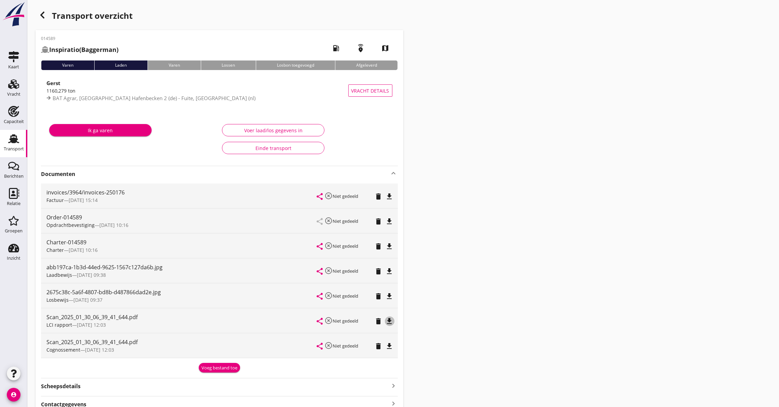
click at [392, 319] on icon "file_download" at bounding box center [390, 321] width 8 height 8
click at [391, 246] on icon "file_download" at bounding box center [390, 246] width 8 height 8
click at [39, 15] on icon "button" at bounding box center [42, 15] width 8 height 8
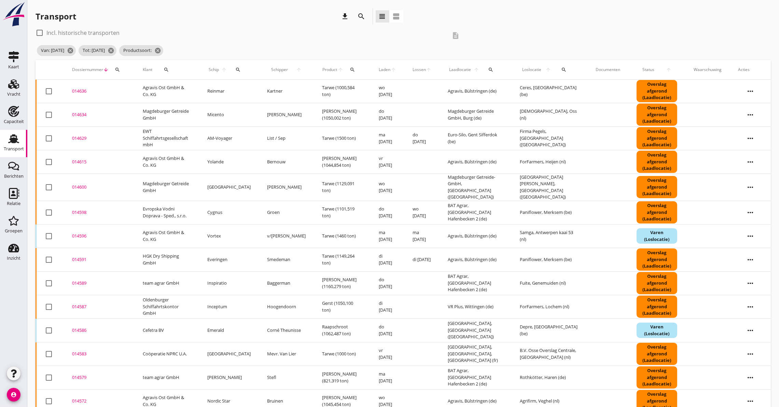
drag, startPoint x: 79, startPoint y: 304, endPoint x: 99, endPoint y: 303, distance: 20.9
click at [79, 304] on div "014587" at bounding box center [99, 306] width 54 height 7
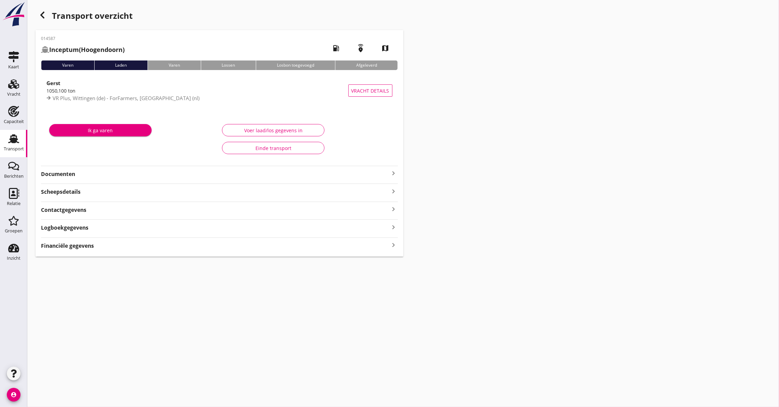
click at [77, 175] on strong "Documenten" at bounding box center [215, 174] width 349 height 8
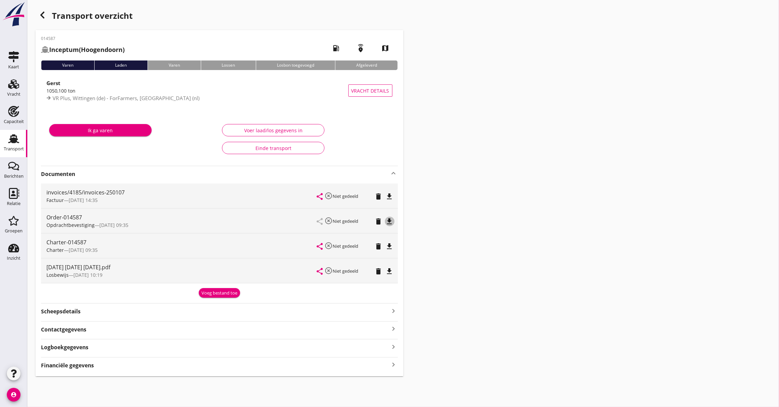
click at [390, 223] on icon "file_download" at bounding box center [390, 221] width 8 height 8
click at [392, 239] on div "share highlight_off Niet gedeeld delete file_download" at bounding box center [354, 245] width 75 height 25
click at [390, 242] on icon "file_download" at bounding box center [390, 246] width 8 height 8
click at [49, 12] on div "Transport overzicht" at bounding box center [220, 16] width 368 height 16
click at [47, 11] on div "button" at bounding box center [43, 15] width 14 height 14
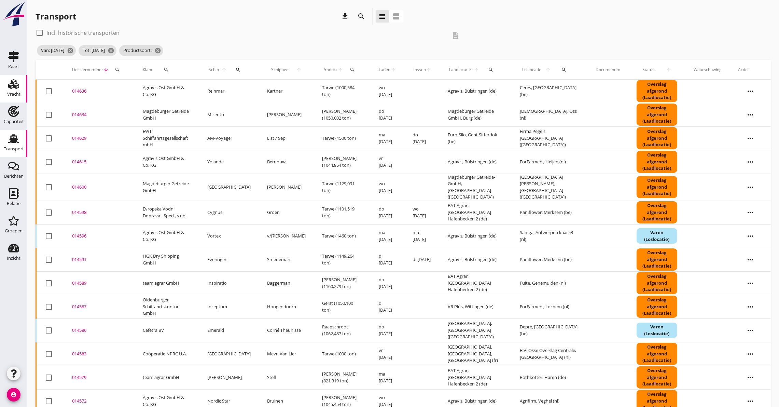
click at [13, 77] on link "Vracht Vracht" at bounding box center [13, 88] width 27 height 27
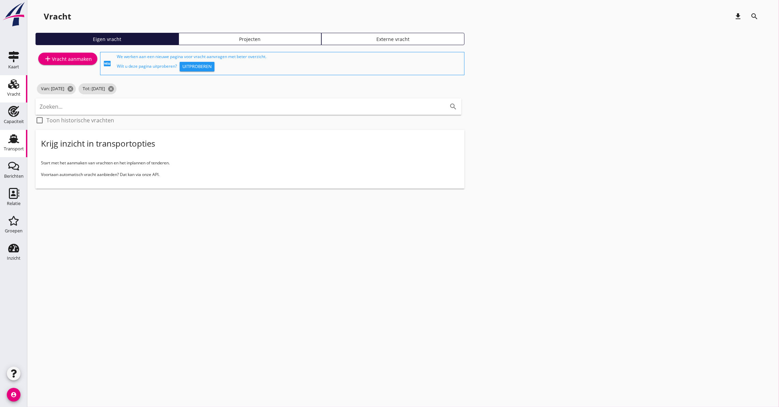
click at [13, 136] on icon "Transport" at bounding box center [13, 138] width 11 height 11
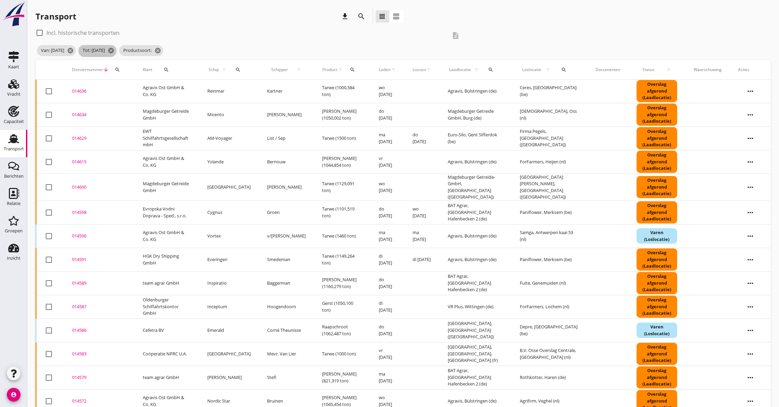
click at [116, 45] on span "Tot: [DATE] cancel" at bounding box center [98, 50] width 38 height 11
click at [74, 48] on icon "cancel" at bounding box center [70, 50] width 7 height 7
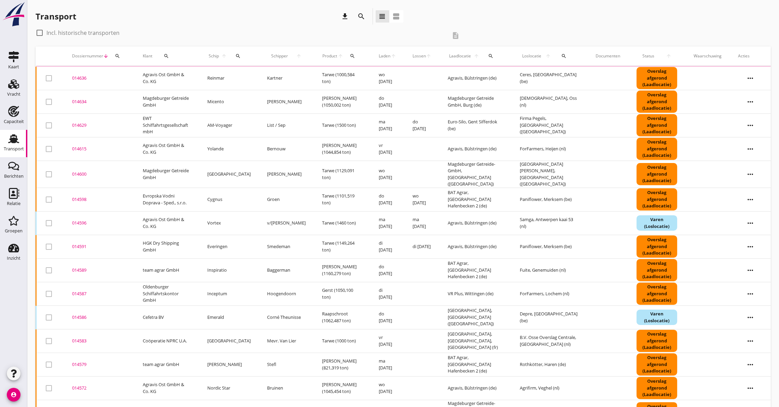
click at [116, 55] on icon "search" at bounding box center [117, 55] width 5 height 5
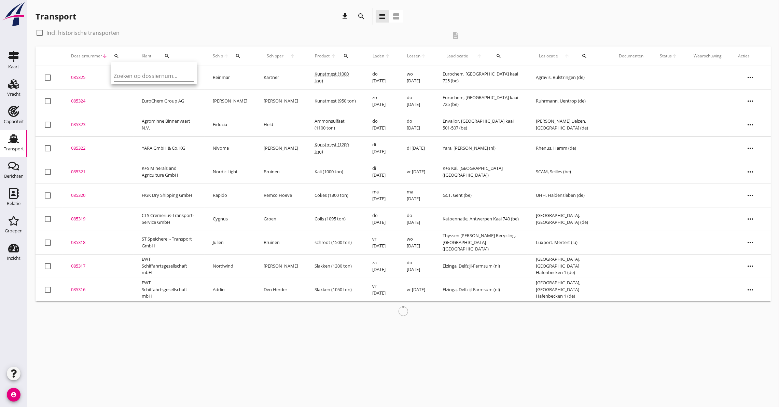
drag, startPoint x: 129, startPoint y: 73, endPoint x: 193, endPoint y: 73, distance: 64.6
click at [136, 73] on input "Zoeken op dossiernummer..." at bounding box center [149, 75] width 71 height 11
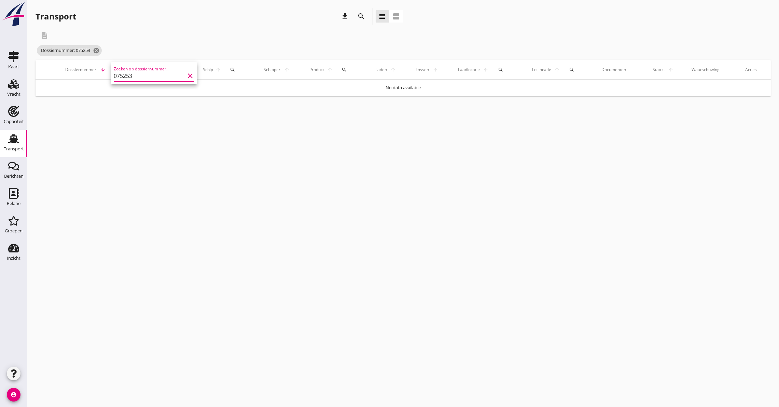
type input "075253"
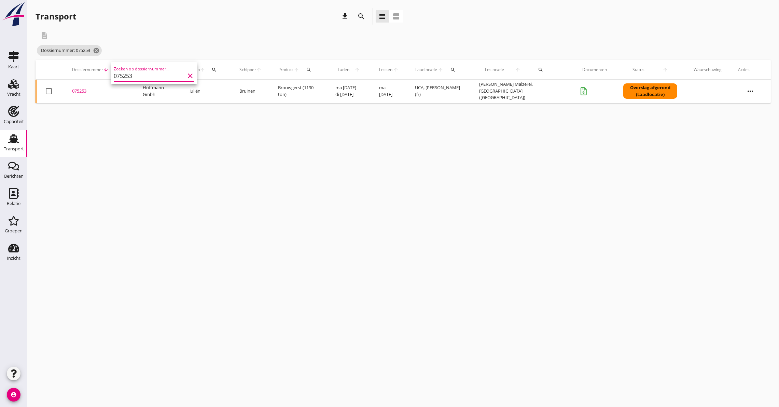
click at [81, 91] on div "075253" at bounding box center [99, 91] width 54 height 7
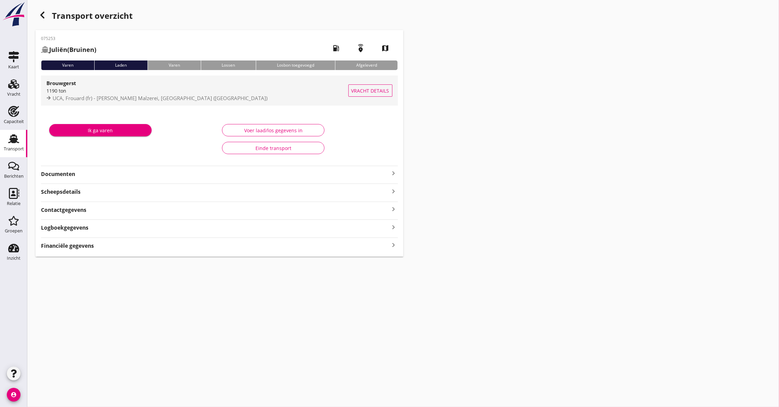
click at [85, 87] on div "Brouwgerst" at bounding box center [197, 83] width 302 height 8
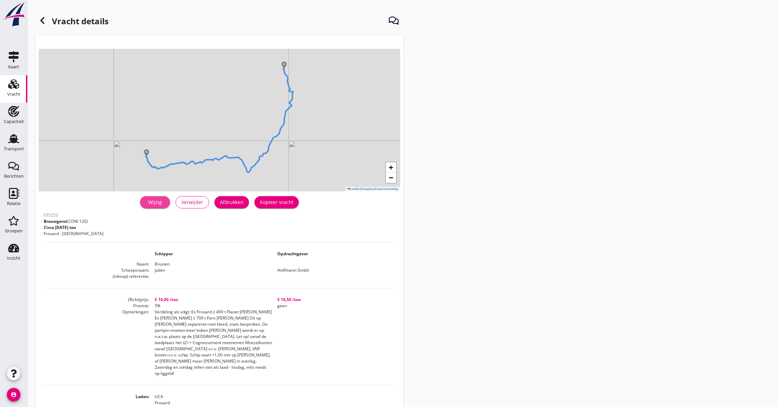
click at [145, 203] on link "Wijzig" at bounding box center [155, 202] width 30 height 12
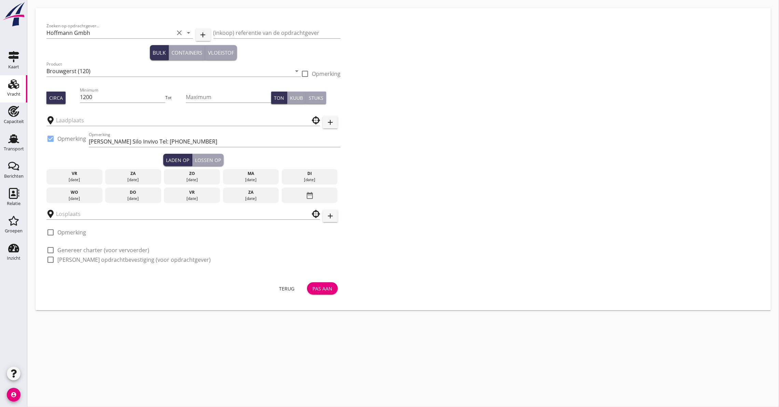
type input "UCA"
type input "Bamberger Malzerei"
checkbox input "true"
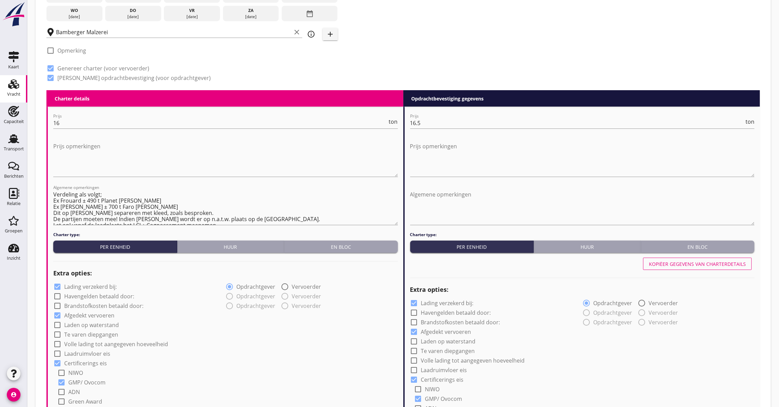
scroll to position [130, 0]
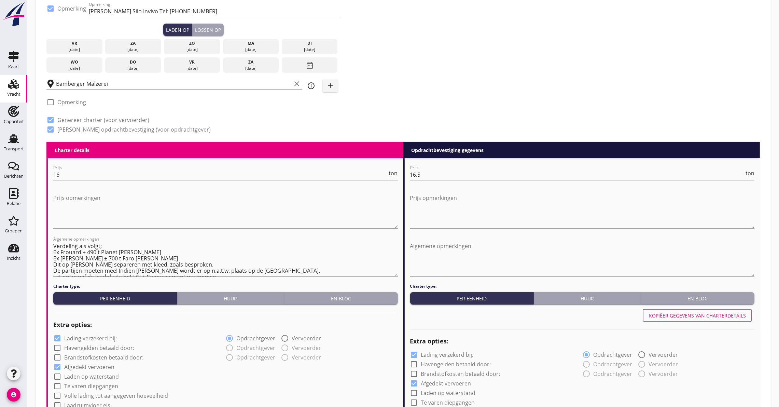
click at [309, 61] on icon "date_range" at bounding box center [310, 65] width 8 height 12
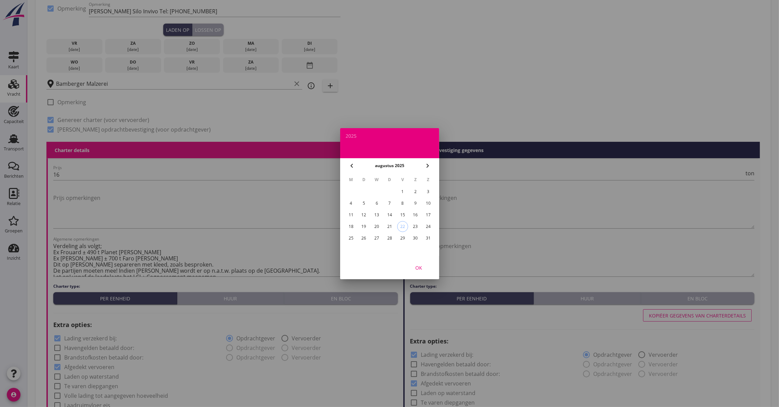
click at [389, 200] on div "7" at bounding box center [389, 203] width 11 height 11
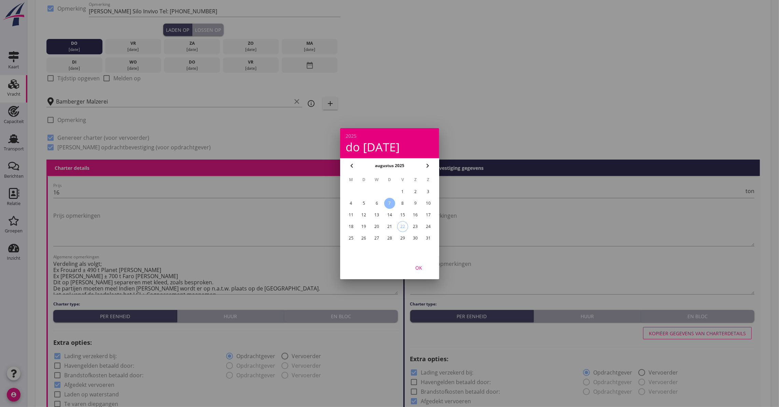
click at [349, 209] on div "11" at bounding box center [350, 214] width 11 height 11
click at [427, 267] on div "OK" at bounding box center [418, 267] width 19 height 7
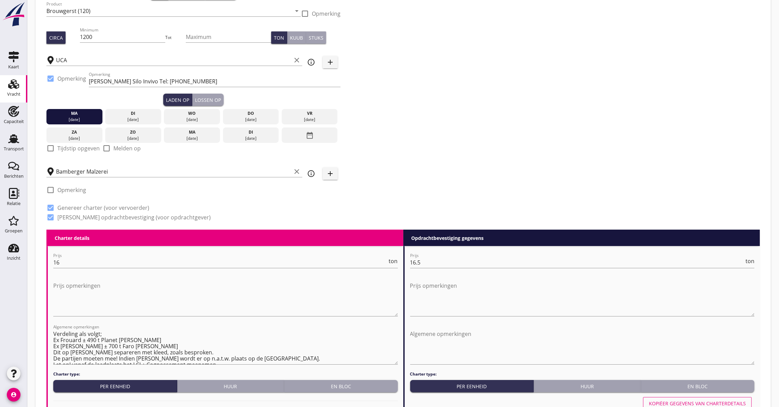
scroll to position [28, 0]
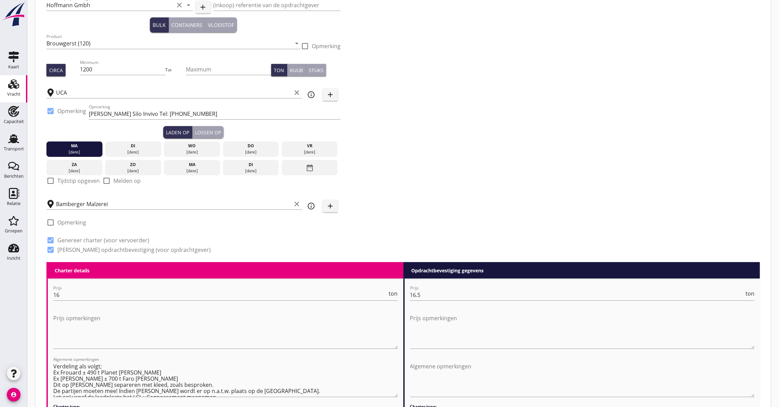
click at [50, 179] on div at bounding box center [51, 181] width 12 height 12
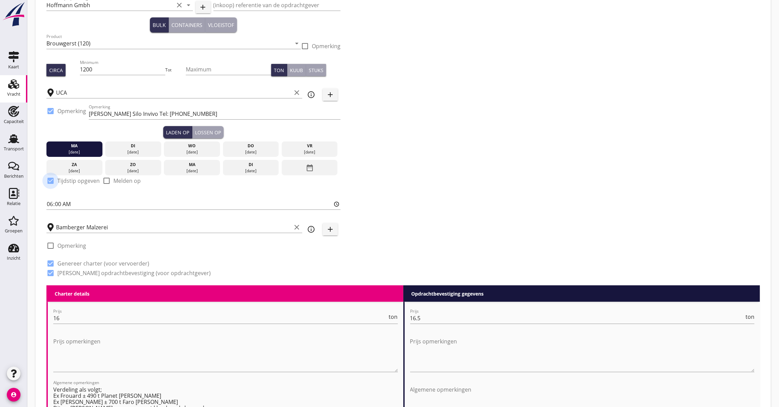
checkbox input "true"
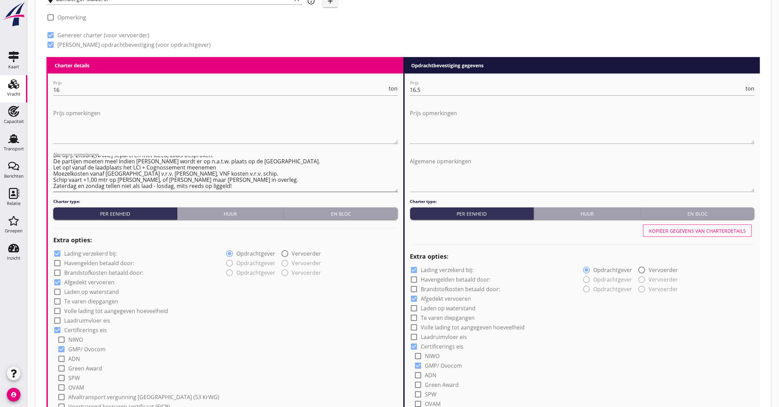
scroll to position [0, 0]
click at [235, 35] on div "check_box Genereer charter (voor vervoerder)" at bounding box center [193, 35] width 294 height 10
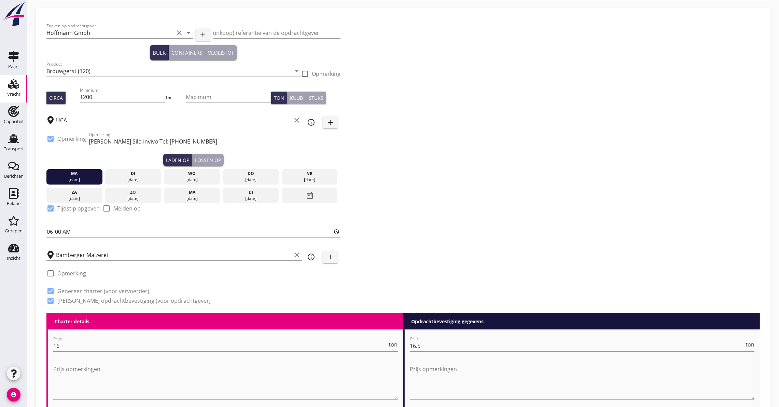
click at [84, 176] on div "ma" at bounding box center [74, 173] width 53 height 6
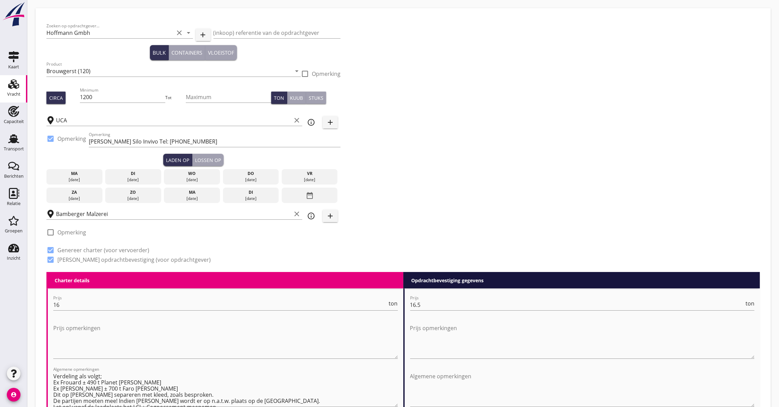
click at [84, 176] on div "ma" at bounding box center [74, 173] width 53 height 6
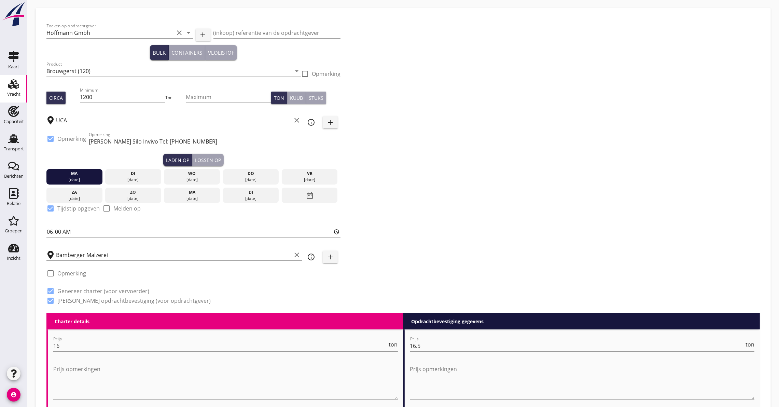
click at [300, 192] on div "date_range" at bounding box center [310, 196] width 56 height 16
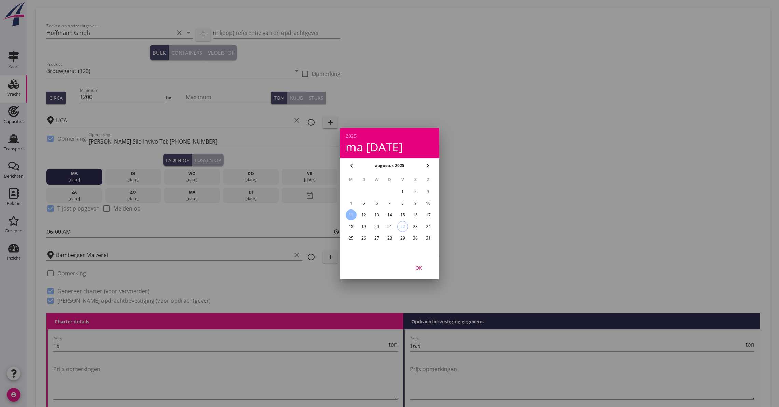
click at [376, 224] on div "20" at bounding box center [376, 226] width 11 height 11
click at [421, 264] on div "OK" at bounding box center [418, 267] width 19 height 7
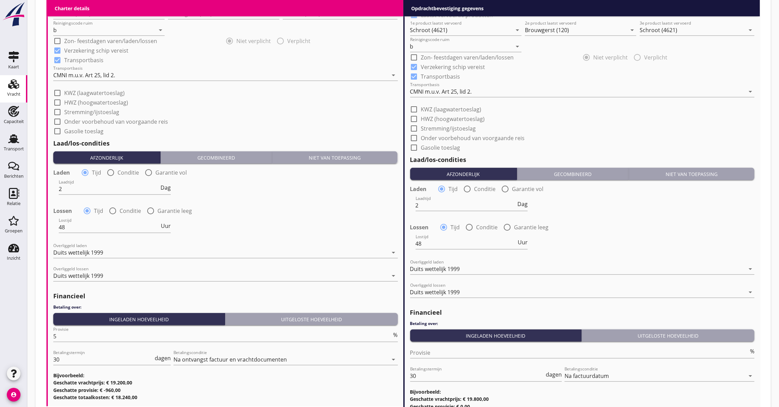
scroll to position [735, 0]
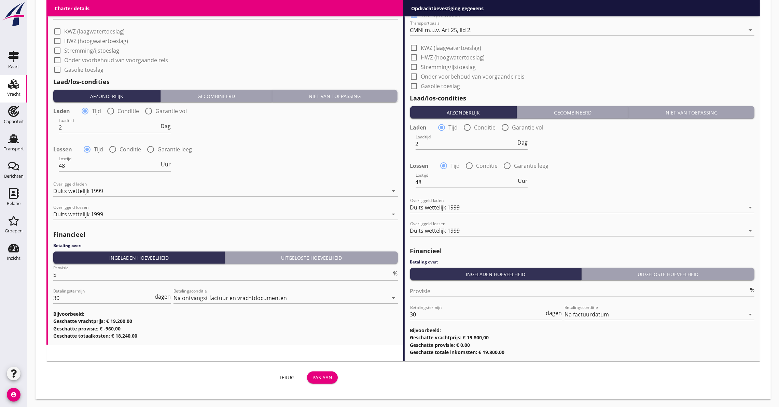
click at [337, 378] on button "Pas aan" at bounding box center [322, 377] width 31 height 12
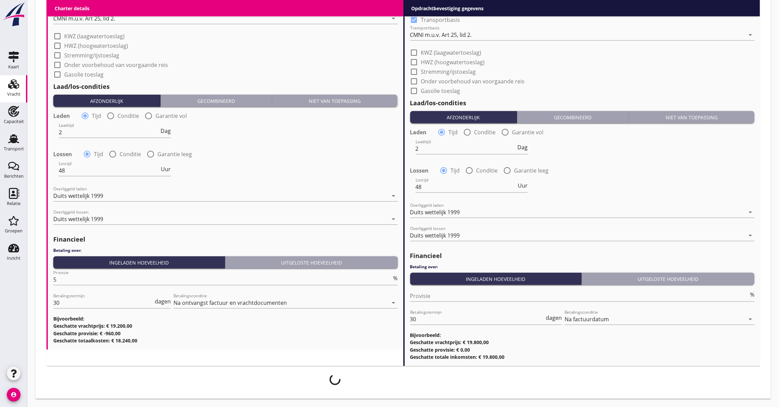
scroll to position [729, 0]
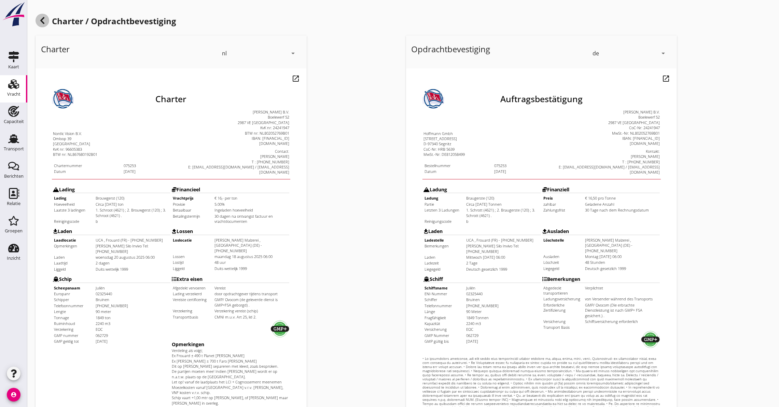
click at [41, 22] on icon at bounding box center [42, 20] width 8 height 8
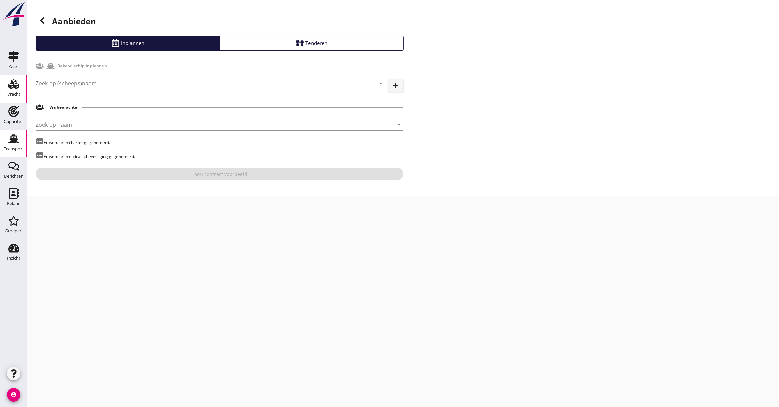
click at [6, 134] on div "Transport" at bounding box center [13, 138] width 16 height 11
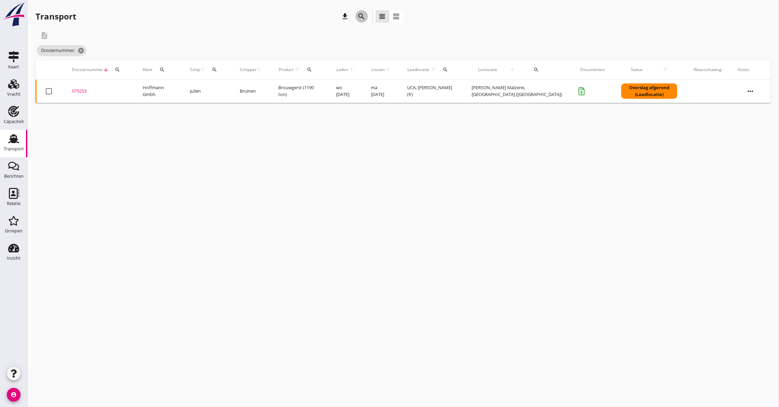
click at [361, 13] on icon "search" at bounding box center [362, 16] width 8 height 8
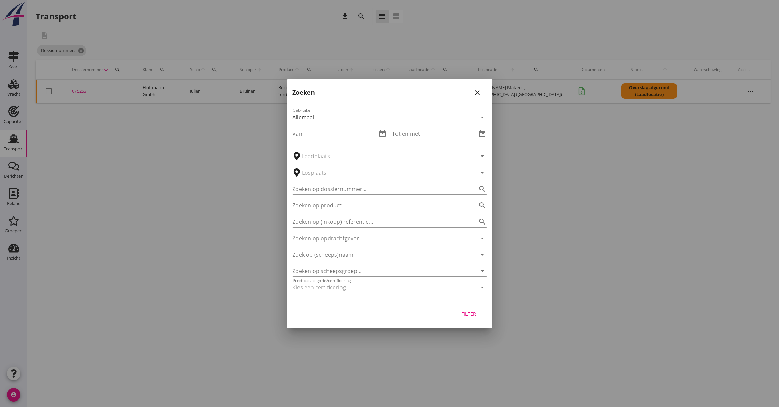
click at [410, 283] on div at bounding box center [380, 287] width 175 height 11
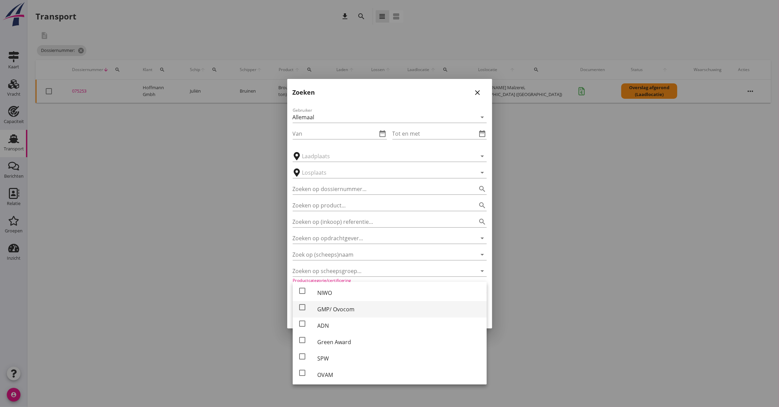
click at [302, 304] on div at bounding box center [302, 307] width 12 height 12
checkbox input "true"
click at [348, 133] on input "Van" at bounding box center [335, 133] width 85 height 11
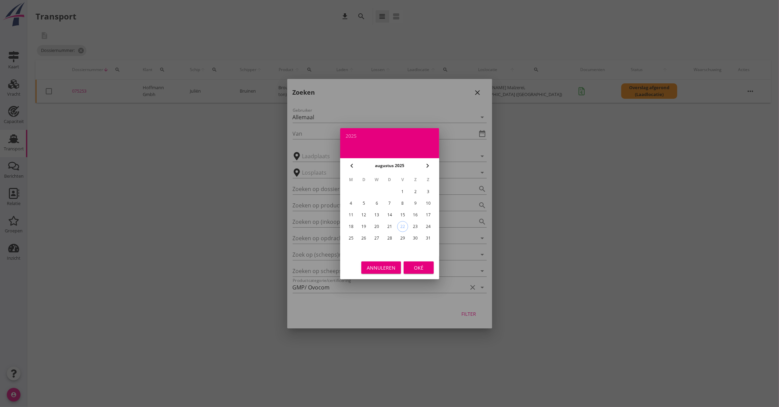
click at [350, 165] on icon "chevron_left" at bounding box center [352, 166] width 8 height 8
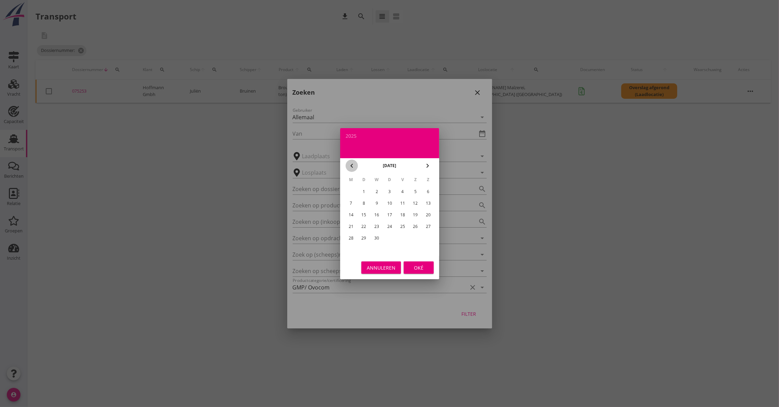
click at [350, 165] on icon "chevron_left" at bounding box center [352, 166] width 8 height 8
click at [377, 190] on div "1" at bounding box center [376, 191] width 11 height 11
type input "[DATE]"
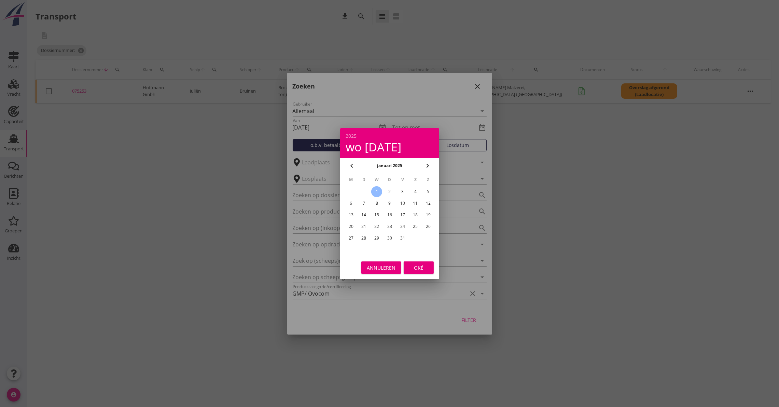
click at [413, 267] on div "Oké" at bounding box center [418, 267] width 19 height 7
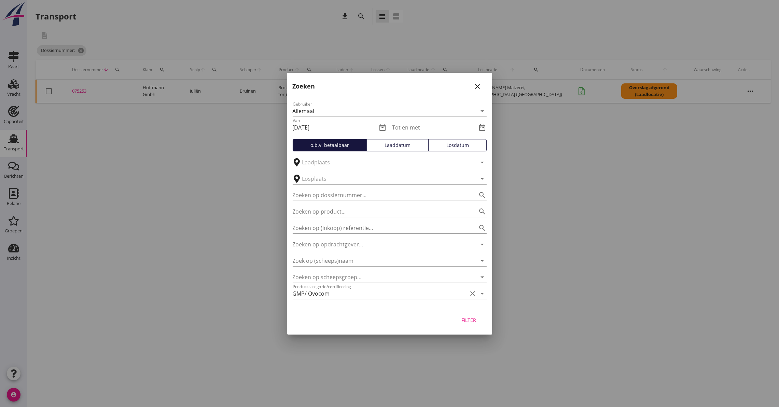
click at [485, 126] on icon "date_range" at bounding box center [483, 127] width 8 height 8
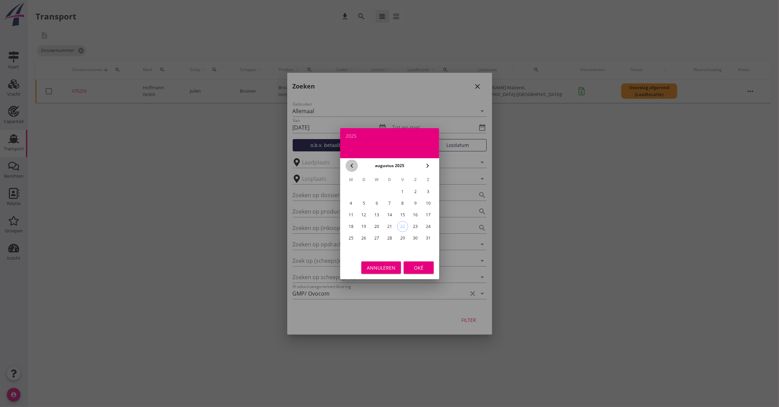
click at [351, 164] on icon "chevron_left" at bounding box center [352, 166] width 8 height 8
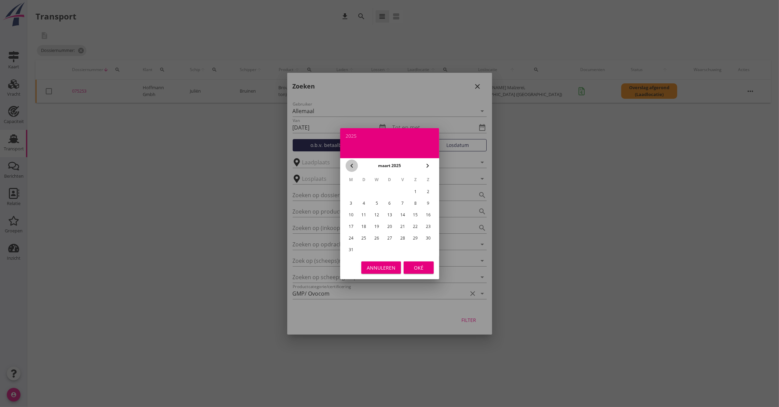
click at [351, 164] on icon "chevron_left" at bounding box center [352, 166] width 8 height 8
drag, startPoint x: 401, startPoint y: 236, endPoint x: 406, endPoint y: 243, distance: 8.5
click at [401, 236] on div "31" at bounding box center [402, 238] width 11 height 11
type input "[DATE]"
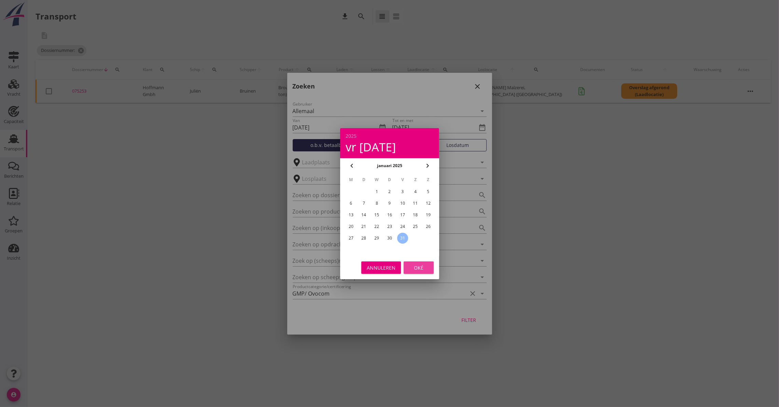
click at [416, 268] on div "Oké" at bounding box center [418, 267] width 19 height 7
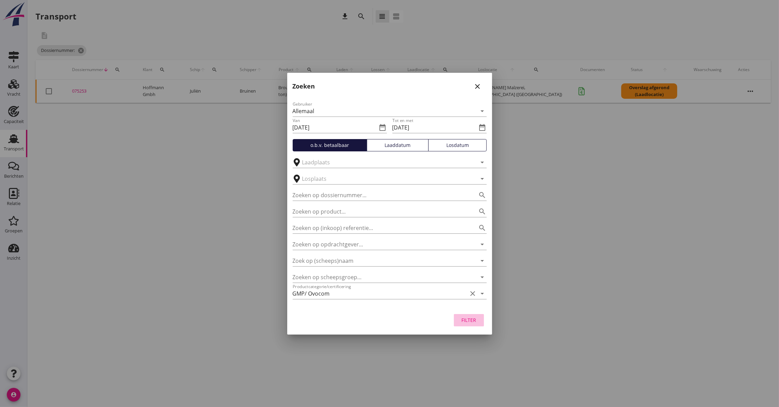
drag, startPoint x: 479, startPoint y: 325, endPoint x: 472, endPoint y: 320, distance: 7.9
click at [478, 325] on button "Filter" at bounding box center [469, 320] width 30 height 12
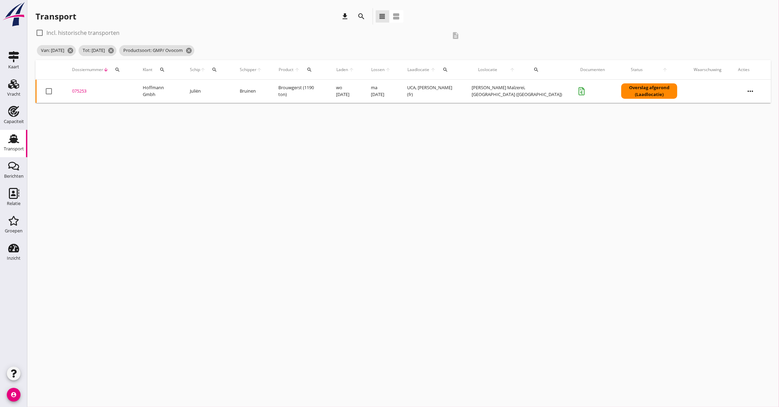
click at [472, 318] on div "cancel You are impersonating another user. Transport download search view_headl…" at bounding box center [403, 203] width 752 height 407
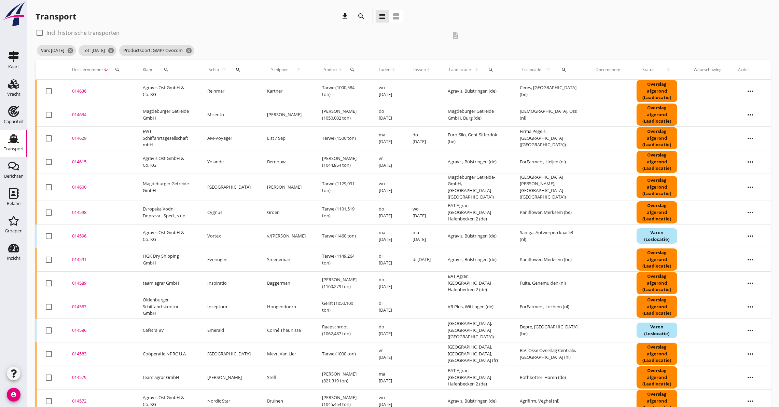
click at [81, 327] on div "014586" at bounding box center [99, 330] width 54 height 7
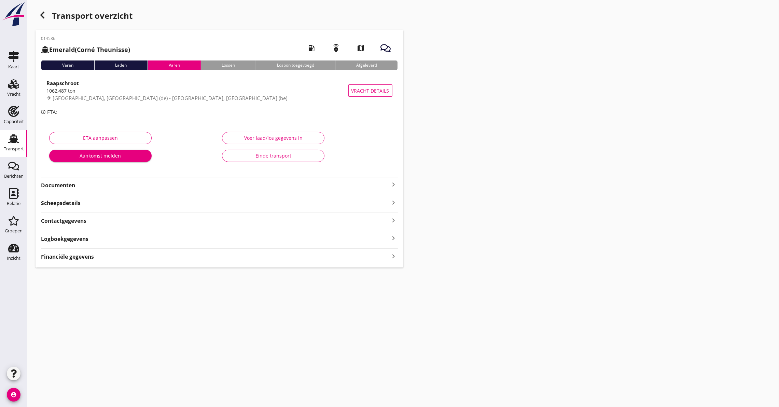
click at [87, 181] on strong "Documenten" at bounding box center [215, 185] width 349 height 8
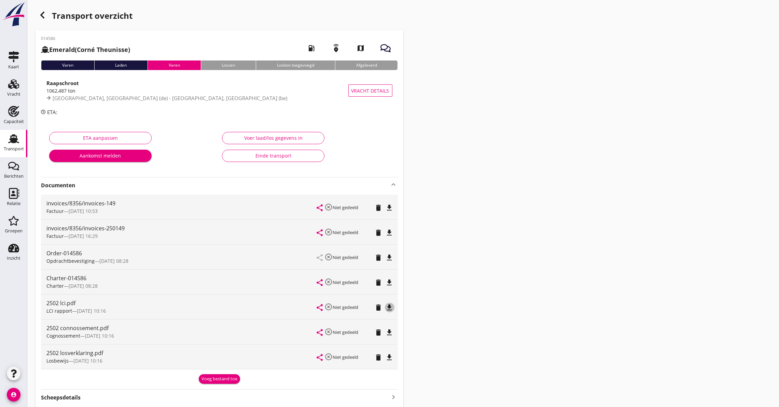
click at [389, 304] on icon "file_download" at bounding box center [390, 307] width 8 height 8
